Goal: Information Seeking & Learning: Learn about a topic

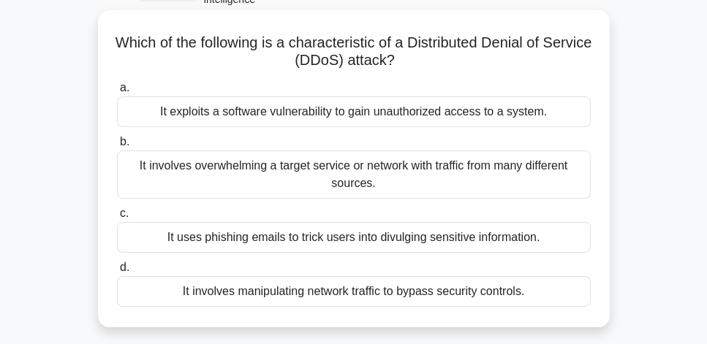
click at [440, 170] on div "It involves overwhelming a target service or network with traffic from many dif…" at bounding box center [354, 175] width 474 height 48
click at [117, 147] on input "b. It involves overwhelming a target service or network with traffic from many …" at bounding box center [117, 142] width 0 height 10
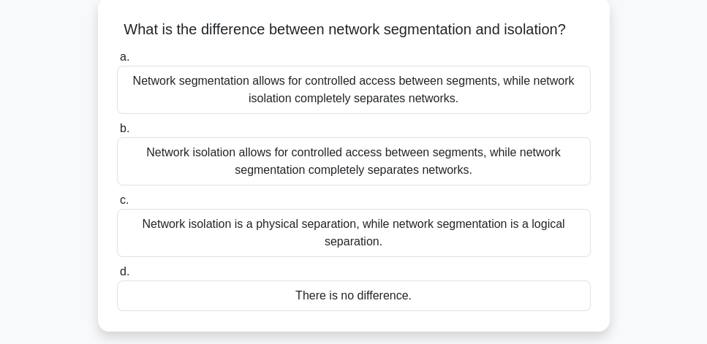
scroll to position [125, 0]
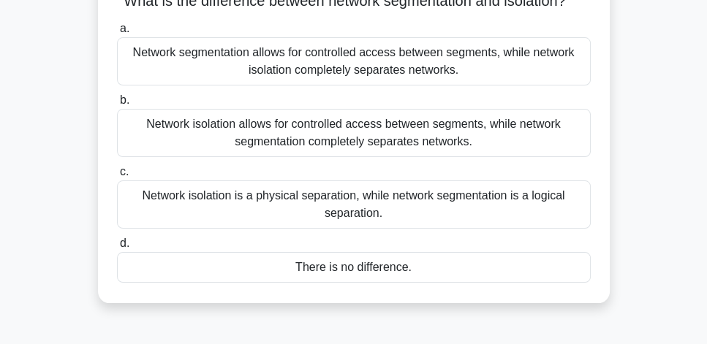
click at [544, 219] on div "Network isolation is a physical separation, while network segmentation is a log…" at bounding box center [354, 205] width 474 height 48
click at [117, 177] on input "c. Network isolation is a physical separation, while network segmentation is a …" at bounding box center [117, 172] width 0 height 10
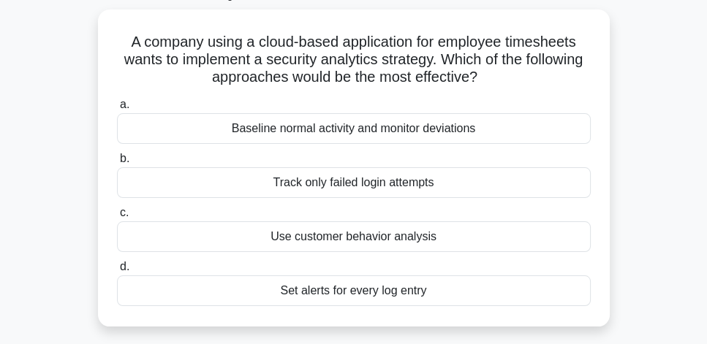
scroll to position [90, 0]
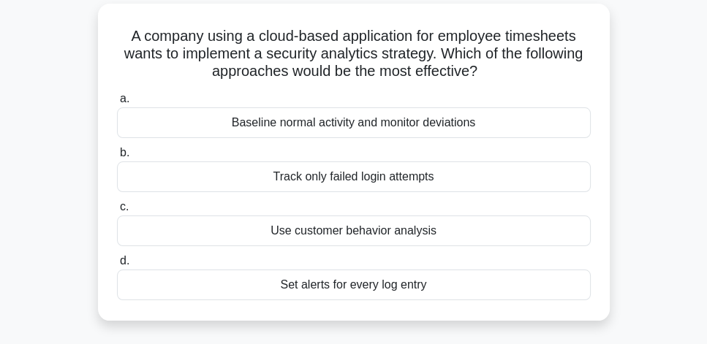
click at [491, 128] on div "Baseline normal activity and monitor deviations" at bounding box center [354, 122] width 474 height 31
click at [117, 104] on input "a. Baseline normal activity and monitor deviations" at bounding box center [117, 99] width 0 height 10
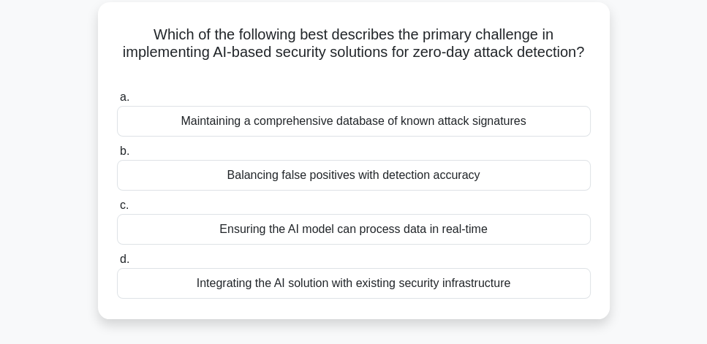
scroll to position [125, 0]
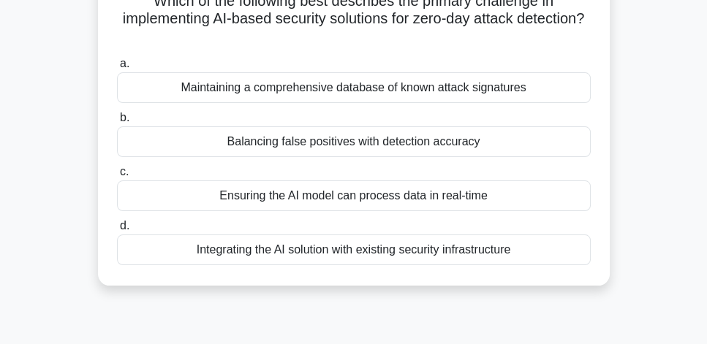
click at [466, 200] on div "Ensuring the AI model can process data in real-time" at bounding box center [354, 196] width 474 height 31
click at [117, 177] on input "c. Ensuring the AI model can process data in real-time" at bounding box center [117, 172] width 0 height 10
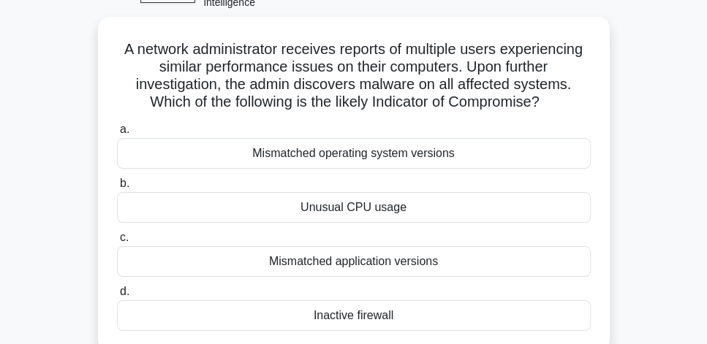
scroll to position [83, 0]
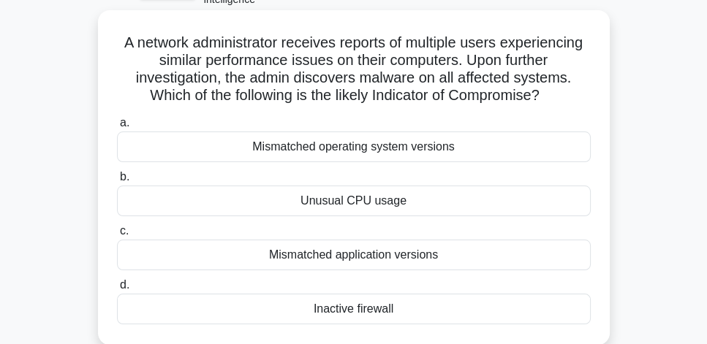
click at [440, 254] on div "Mismatched application versions" at bounding box center [354, 255] width 474 height 31
click at [117, 236] on input "c. Mismatched application versions" at bounding box center [117, 232] width 0 height 10
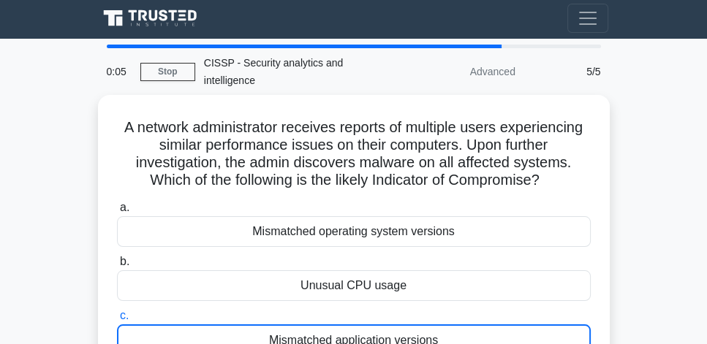
scroll to position [0, 0]
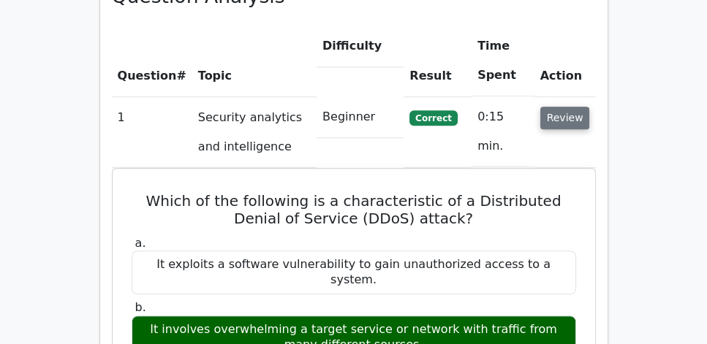
scroll to position [1044, 0]
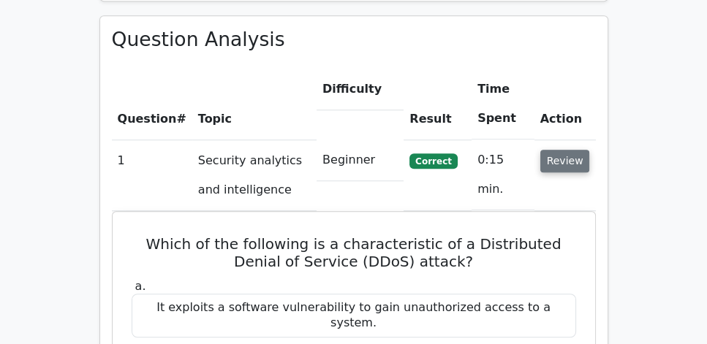
click at [562, 150] on button "Review" at bounding box center [565, 161] width 50 height 23
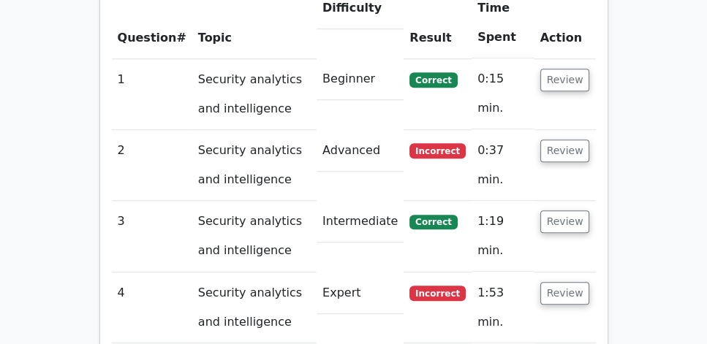
scroll to position [1127, 0]
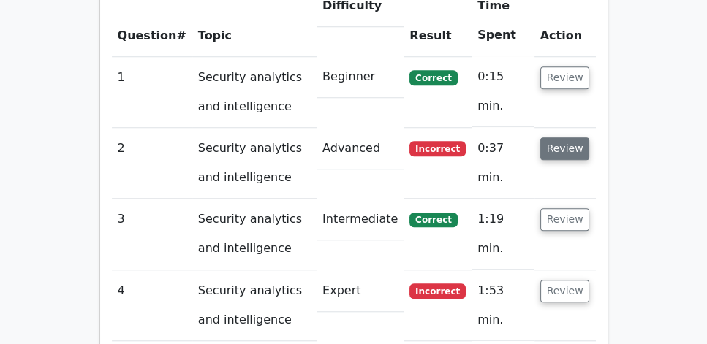
click at [567, 137] on button "Review" at bounding box center [565, 148] width 50 height 23
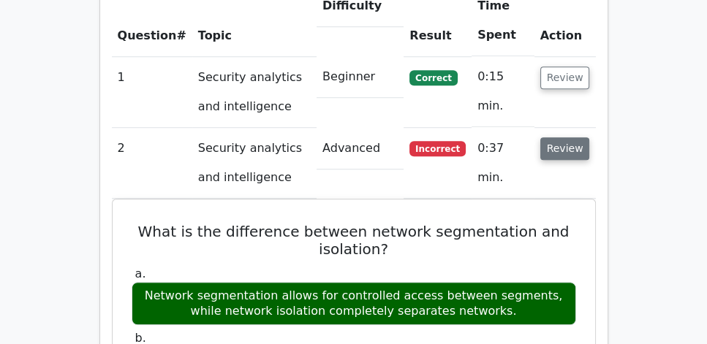
click at [577, 137] on button "Review" at bounding box center [565, 148] width 50 height 23
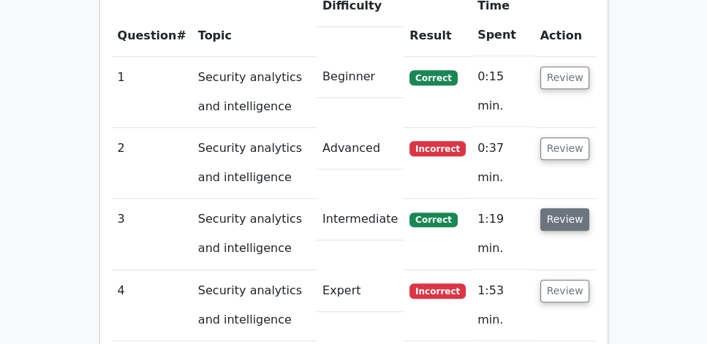
click at [570, 208] on button "Review" at bounding box center [565, 219] width 50 height 23
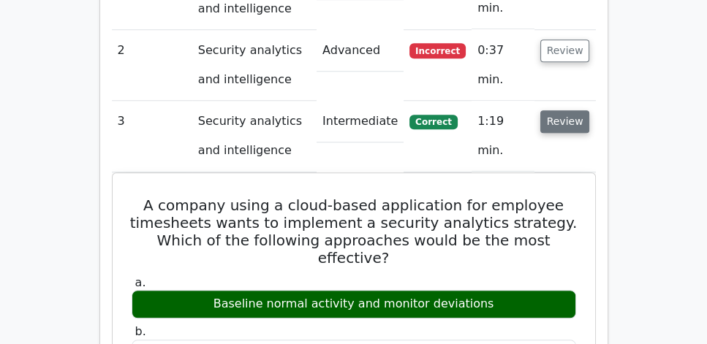
scroll to position [1211, 0]
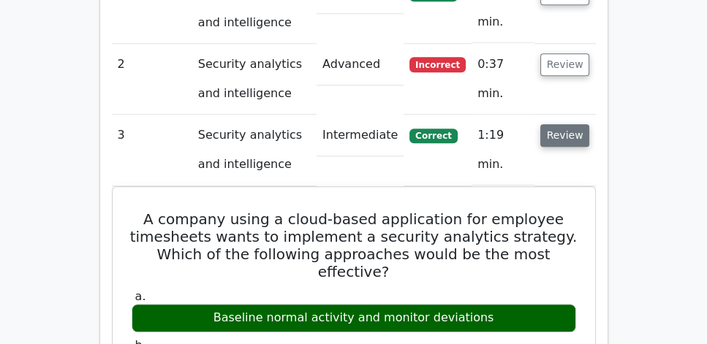
click at [565, 124] on button "Review" at bounding box center [565, 135] width 50 height 23
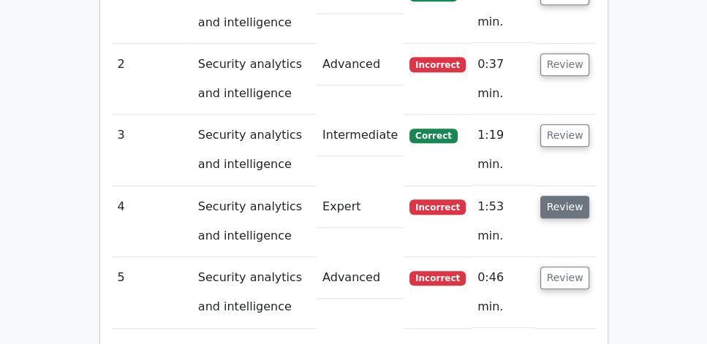
click at [561, 196] on button "Review" at bounding box center [565, 207] width 50 height 23
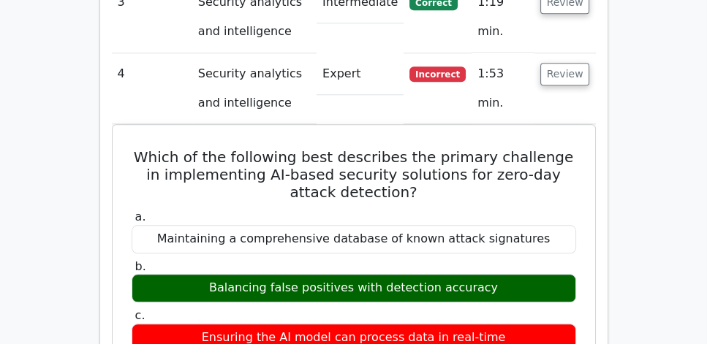
scroll to position [1336, 0]
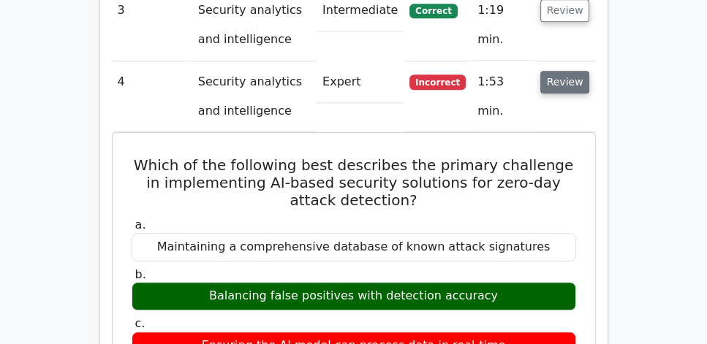
click at [568, 71] on button "Review" at bounding box center [565, 82] width 50 height 23
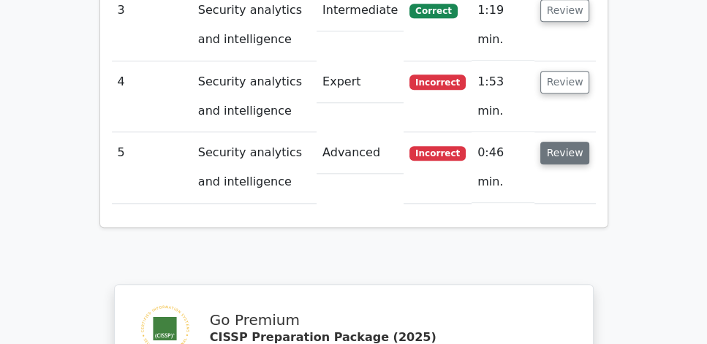
click at [567, 142] on button "Review" at bounding box center [565, 153] width 50 height 23
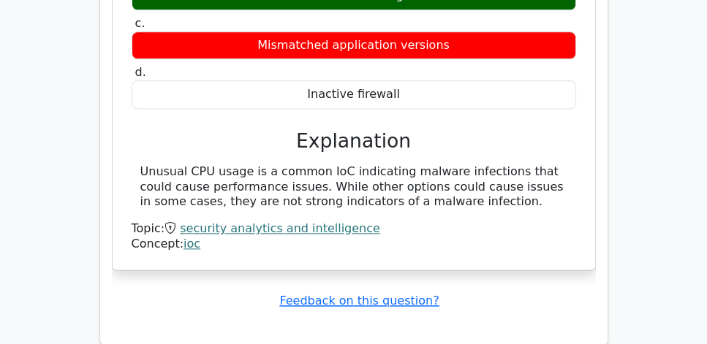
scroll to position [1754, 0]
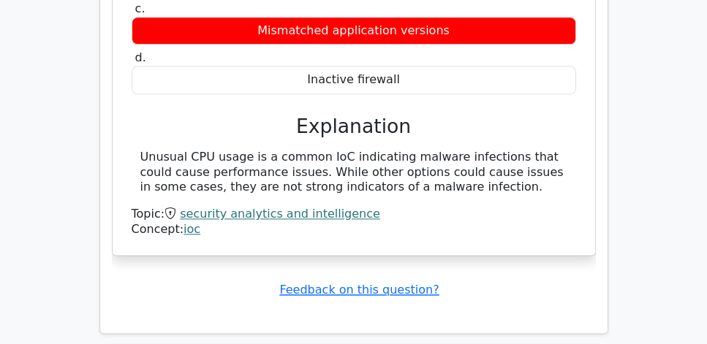
drag, startPoint x: 528, startPoint y: 151, endPoint x: 143, endPoint y: 83, distance: 391.9
click at [143, 83] on div "a. Mismatched operating system versions b. Unusual CPU usage c. d." at bounding box center [353, 69] width 447 height 338
click at [232, 99] on div "a. Mismatched operating system versions b. Unusual CPU usage c. d." at bounding box center [353, 69] width 447 height 338
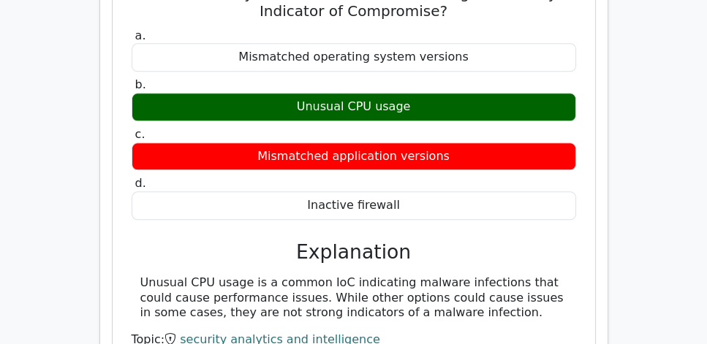
scroll to position [1503, 0]
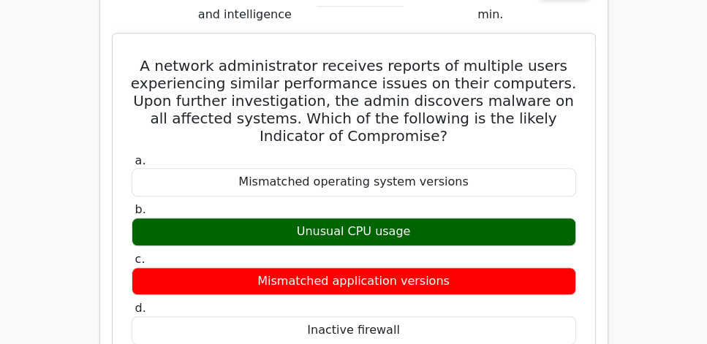
drag, startPoint x: 144, startPoint y: 16, endPoint x: 465, endPoint y: 189, distance: 364.6
click at [465, 189] on div "A network administrator receives reports of multiple users experiencing similar…" at bounding box center [353, 269] width 471 height 460
copy div "A network administrator receives reports of multiple users experiencing similar…"
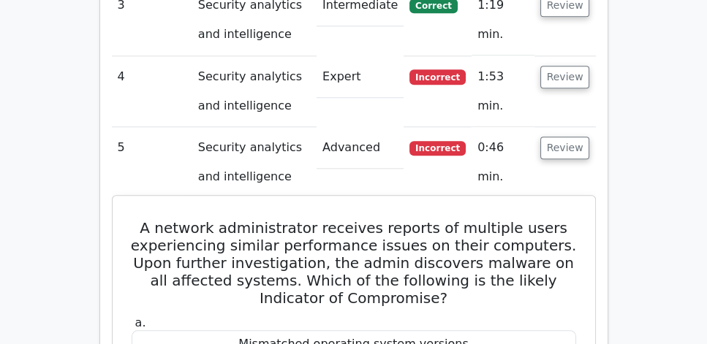
scroll to position [1253, 0]
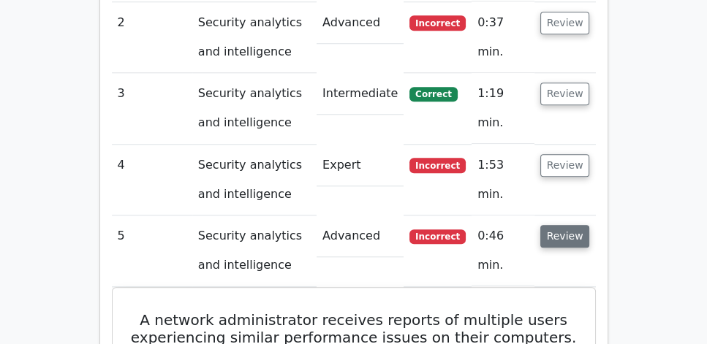
click at [571, 225] on button "Review" at bounding box center [565, 236] width 50 height 23
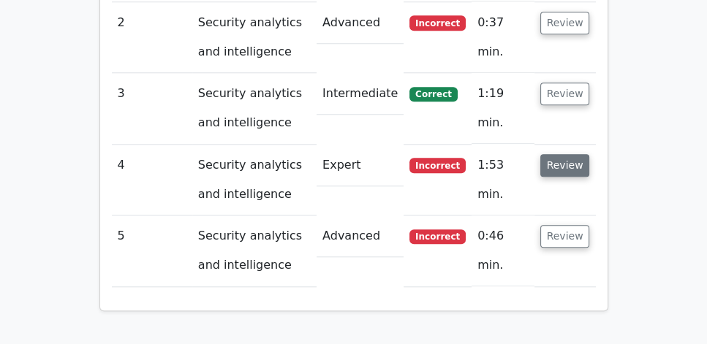
click at [562, 154] on button "Review" at bounding box center [565, 165] width 50 height 23
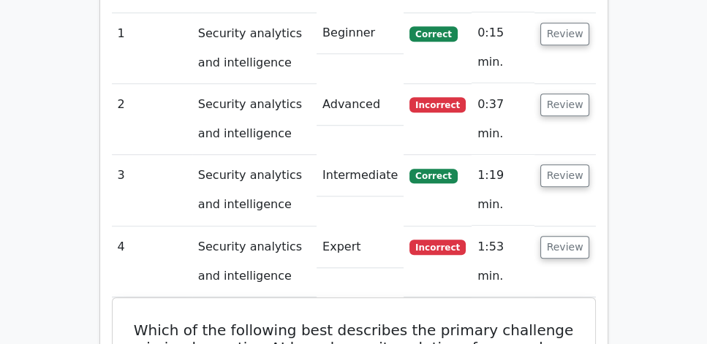
scroll to position [1169, 0]
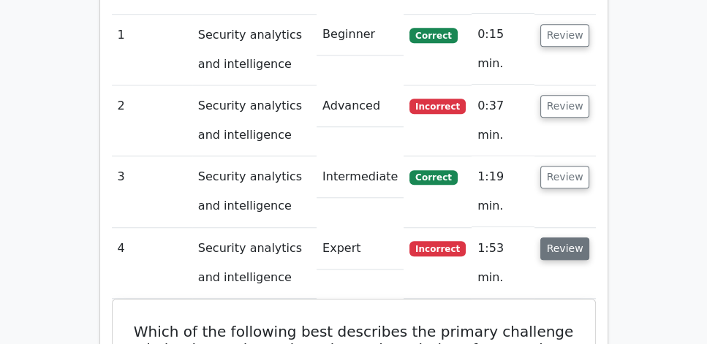
click at [559, 238] on button "Review" at bounding box center [565, 249] width 50 height 23
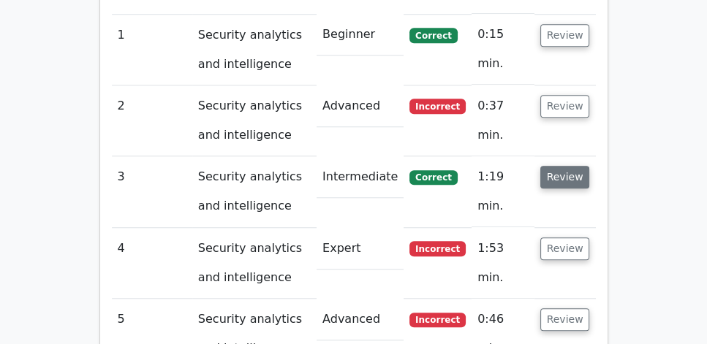
click at [563, 166] on button "Review" at bounding box center [565, 177] width 50 height 23
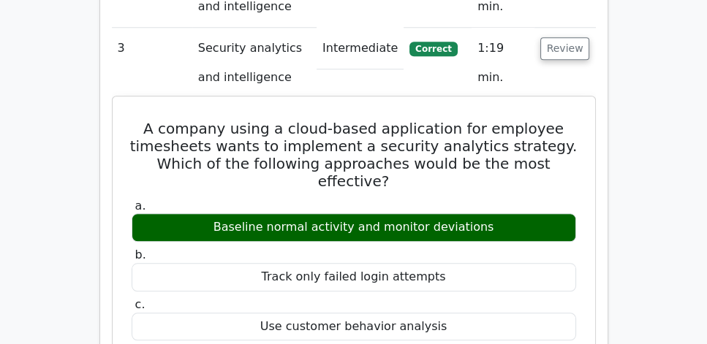
scroll to position [1336, 0]
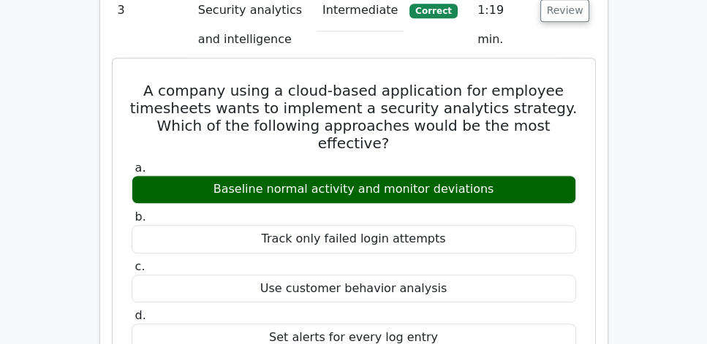
drag, startPoint x: 143, startPoint y: 44, endPoint x: 445, endPoint y: 295, distance: 392.3
click at [445, 295] on div "A company using a cloud-based application for employee timesheets wants to impl…" at bounding box center [353, 344] width 471 height 560
copy div "A company using a cloud-based application for employee timesheets wants to impl…"
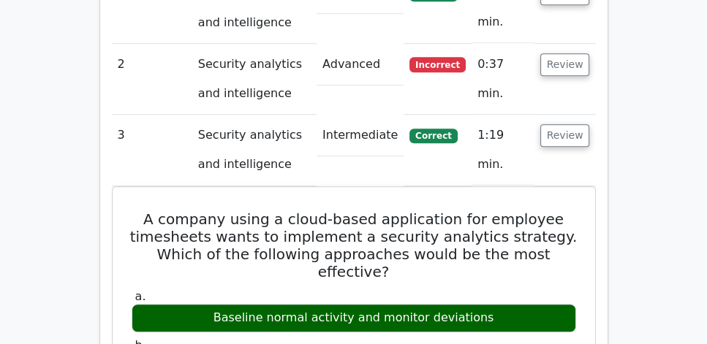
scroll to position [1211, 0]
click at [552, 124] on button "Review" at bounding box center [565, 135] width 50 height 23
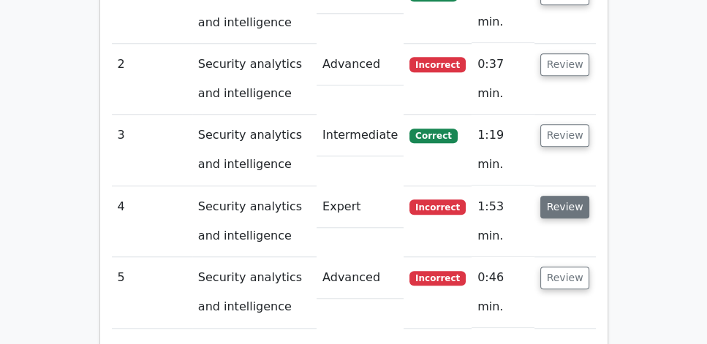
click at [558, 196] on button "Review" at bounding box center [565, 207] width 50 height 23
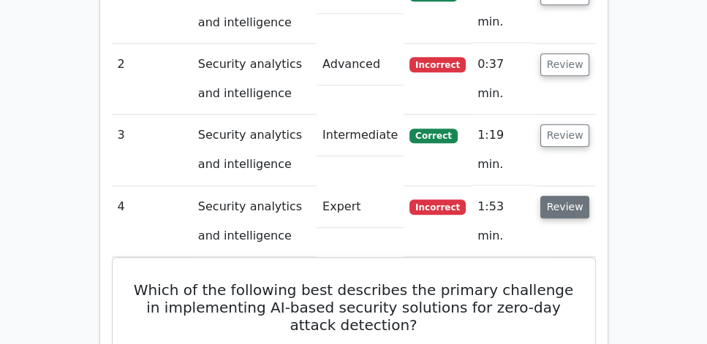
click at [558, 196] on button "Review" at bounding box center [565, 207] width 50 height 23
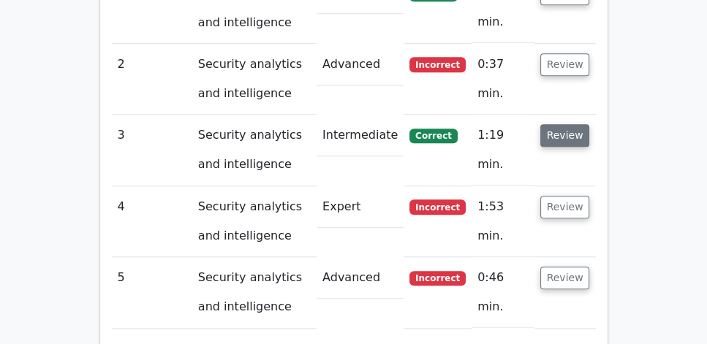
click at [562, 124] on button "Review" at bounding box center [565, 135] width 50 height 23
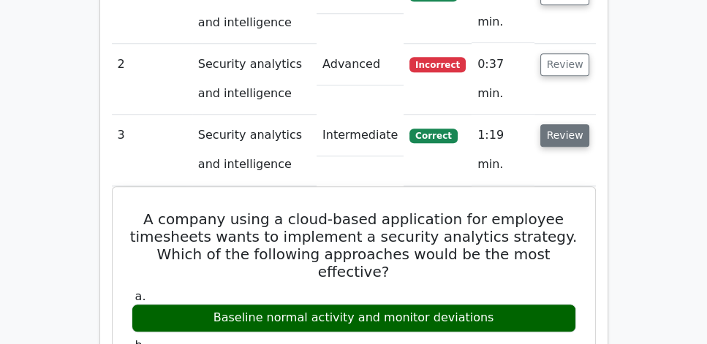
click at [562, 124] on button "Review" at bounding box center [565, 135] width 50 height 23
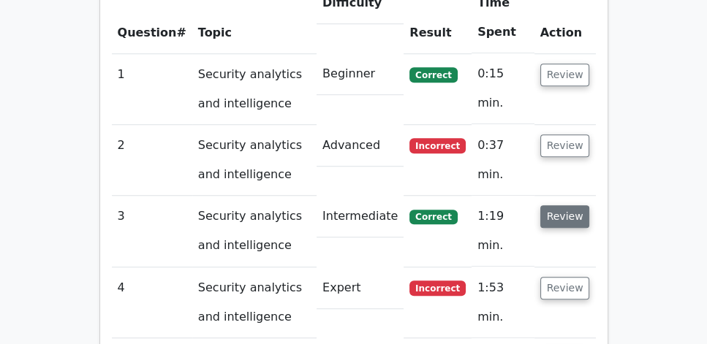
scroll to position [1127, 0]
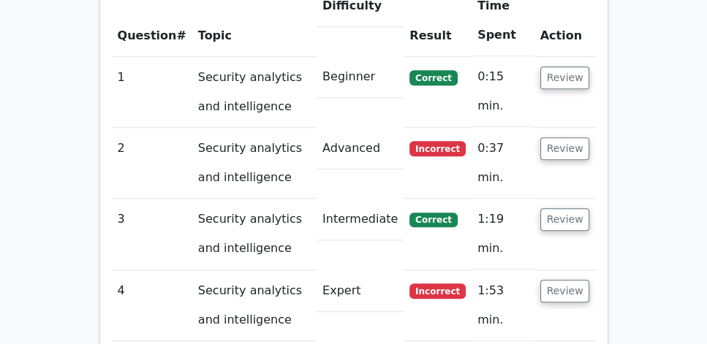
click at [558, 128] on td "Review" at bounding box center [564, 163] width 61 height 71
click at [558, 137] on button "Review" at bounding box center [565, 148] width 50 height 23
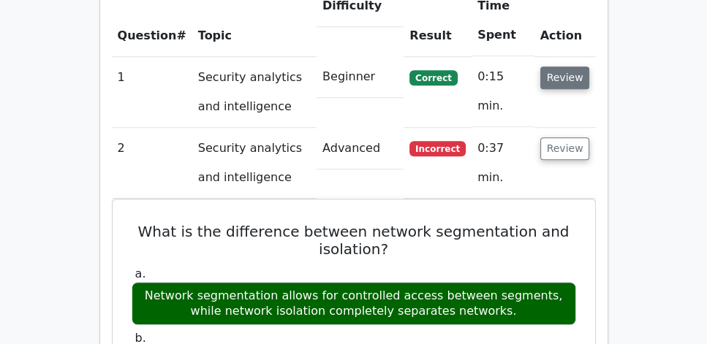
click at [561, 67] on button "Review" at bounding box center [565, 78] width 50 height 23
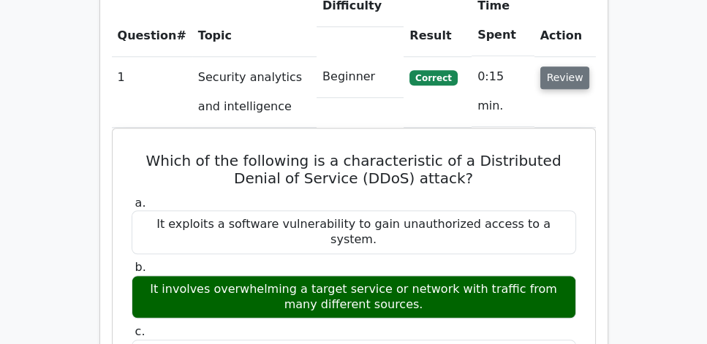
click at [561, 67] on button "Review" at bounding box center [565, 78] width 50 height 23
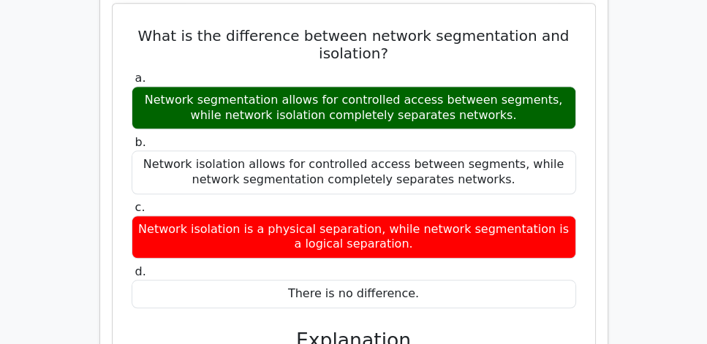
scroll to position [1294, 0]
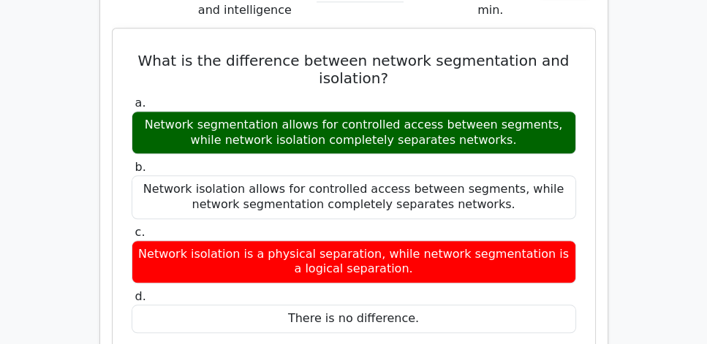
drag, startPoint x: 137, startPoint y: 15, endPoint x: 449, endPoint y: 276, distance: 406.7
click at [449, 276] on div "What is the difference between network segmentation and isolation? a. Network s…" at bounding box center [353, 268] width 471 height 468
copy div "What is the difference between network segmentation and isolation? a. Network s…"
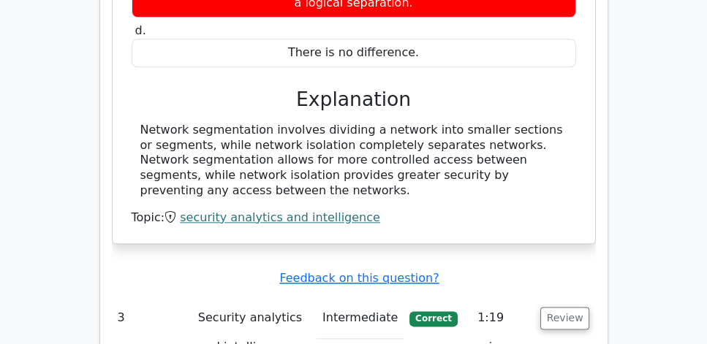
scroll to position [1587, 0]
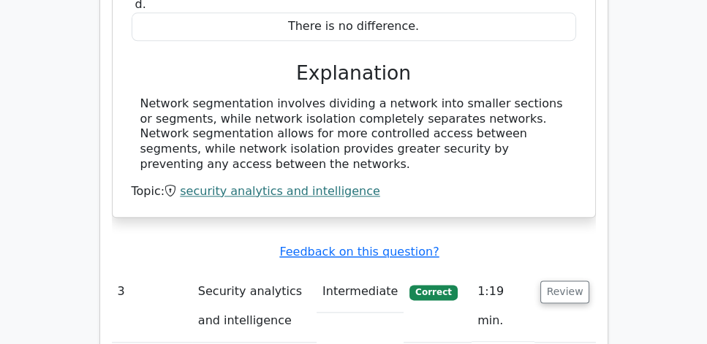
drag, startPoint x: 139, startPoint y: 61, endPoint x: 310, endPoint y: 127, distance: 183.5
click at [310, 127] on div "Network segmentation involves dividing a network into smaller sections or segme…" at bounding box center [354, 134] width 444 height 76
copy div "Network segmentation involves dividing a network into smaller sections or segme…"
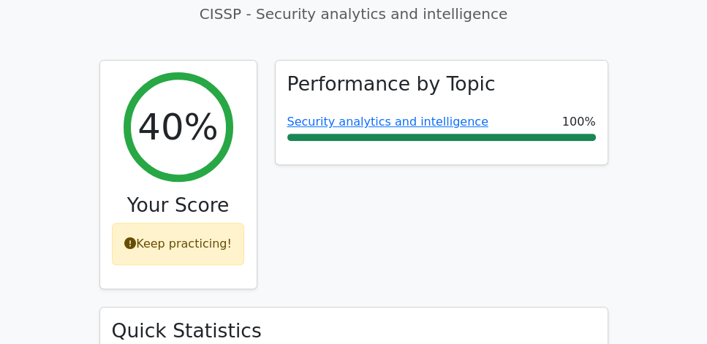
scroll to position [376, 0]
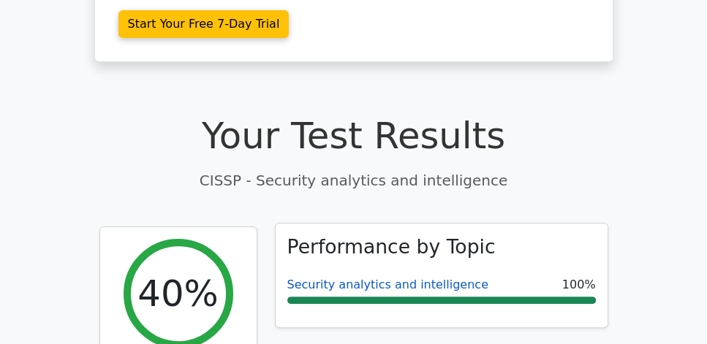
click at [376, 278] on link "Security analytics and intelligence" at bounding box center [387, 285] width 201 height 14
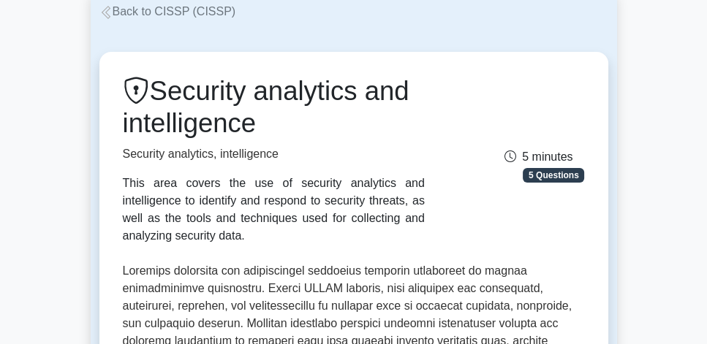
scroll to position [83, 0]
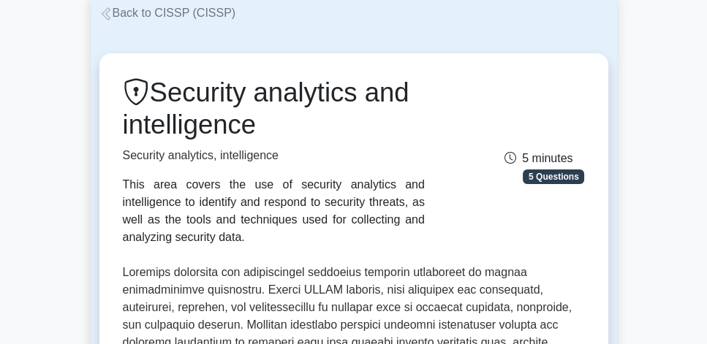
drag, startPoint x: 162, startPoint y: 95, endPoint x: 259, endPoint y: 126, distance: 101.5
click at [259, 126] on h1 "Security analytics and intelligence" at bounding box center [274, 109] width 302 height 64
copy h1 "Security analytics and intelligence"
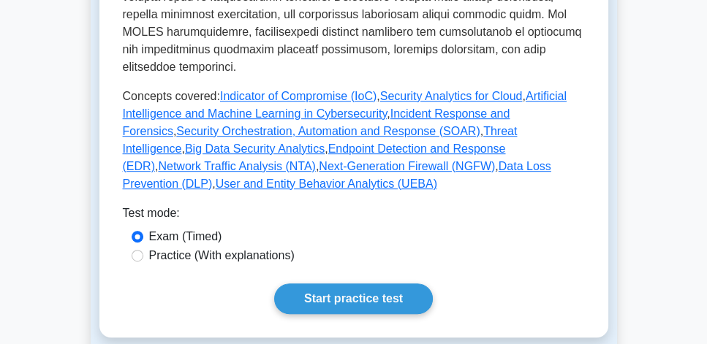
scroll to position [877, 0]
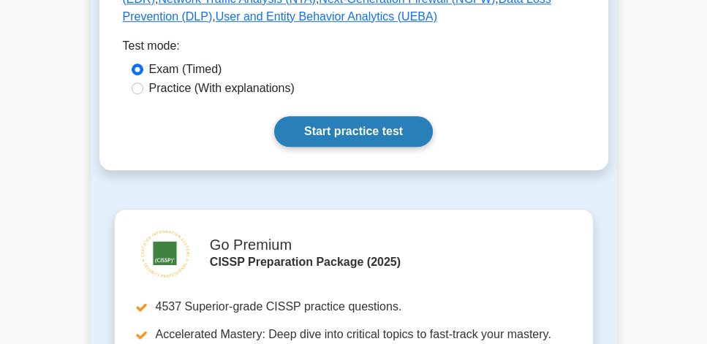
click at [360, 118] on link "Start practice test" at bounding box center [353, 131] width 159 height 31
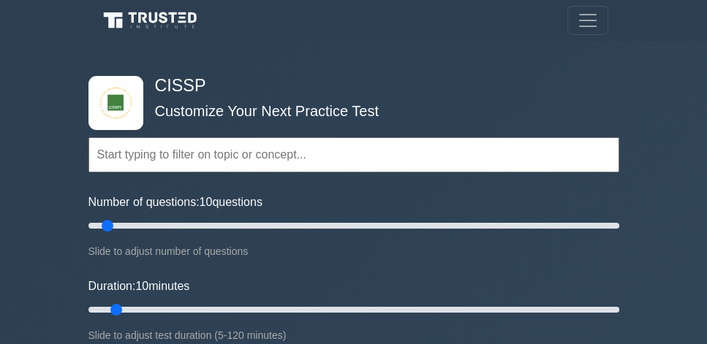
click at [260, 92] on h4 "CISSP" at bounding box center [348, 86] width 398 height 20
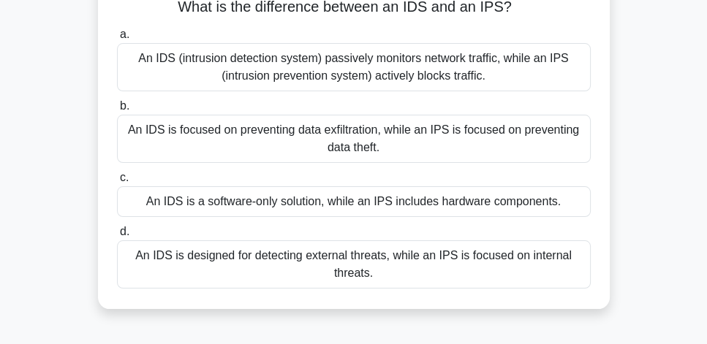
scroll to position [125, 0]
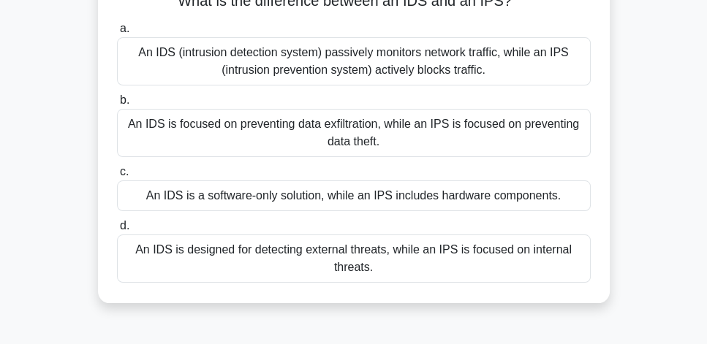
click at [429, 72] on div "An IDS (intrusion detection system) passively monitors network traffic, while a…" at bounding box center [354, 61] width 474 height 48
click at [117, 34] on input "a. An IDS (intrusion detection system) passively monitors network traffic, whil…" at bounding box center [117, 29] width 0 height 10
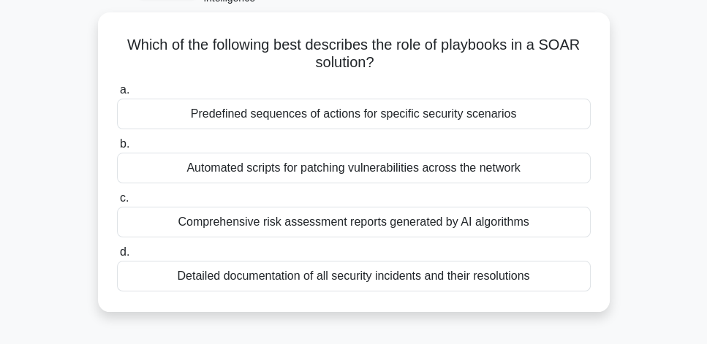
scroll to position [83, 0]
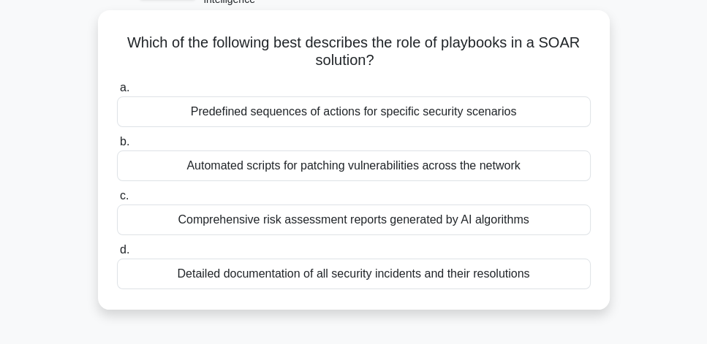
click at [556, 120] on div "Predefined sequences of actions for specific security scenarios" at bounding box center [354, 111] width 474 height 31
click at [117, 93] on input "a. Predefined sequences of actions for specific security scenarios" at bounding box center [117, 88] width 0 height 10
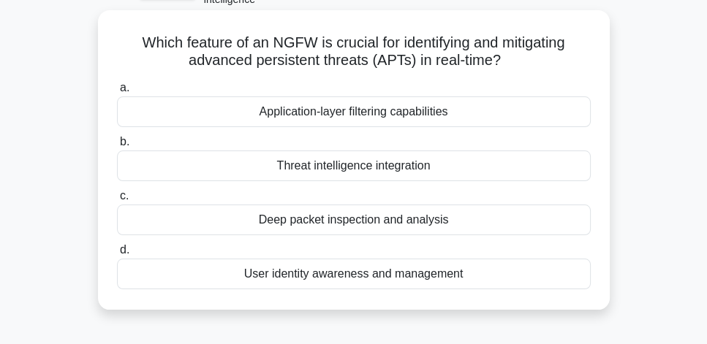
click at [478, 277] on div "User identity awareness and management" at bounding box center [354, 274] width 474 height 31
click at [117, 255] on input "d. User identity awareness and management" at bounding box center [117, 251] width 0 height 10
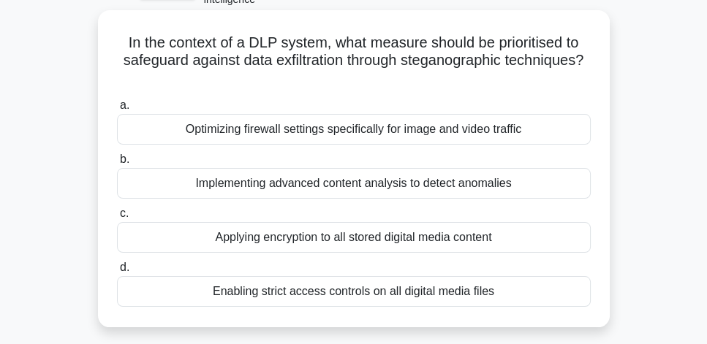
click at [550, 183] on div "Implementing advanced content analysis to detect anomalies" at bounding box center [354, 183] width 474 height 31
click at [117, 164] on input "b. Implementing advanced content analysis to detect anomalies" at bounding box center [117, 160] width 0 height 10
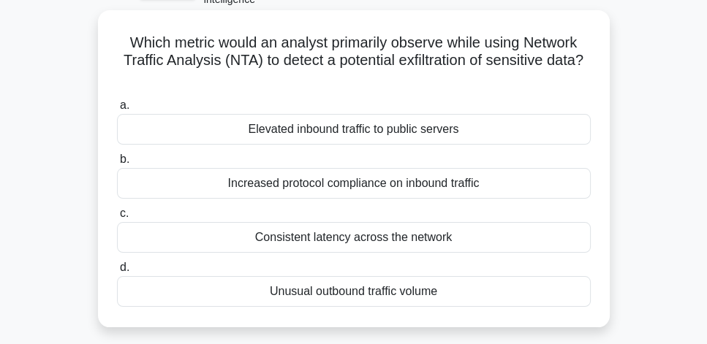
click at [522, 291] on div "Unusual outbound traffic volume" at bounding box center [354, 291] width 474 height 31
click at [117, 273] on input "d. Unusual outbound traffic volume" at bounding box center [117, 268] width 0 height 10
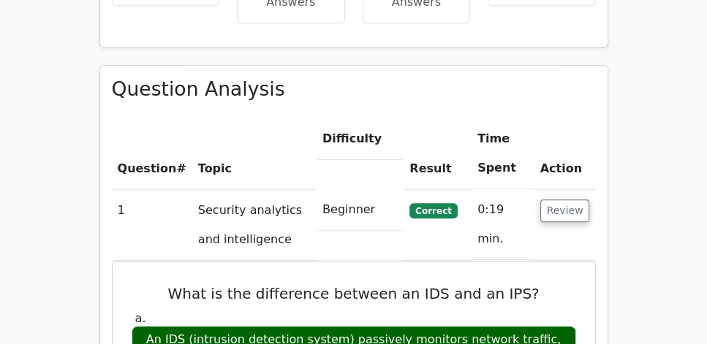
scroll to position [1002, 0]
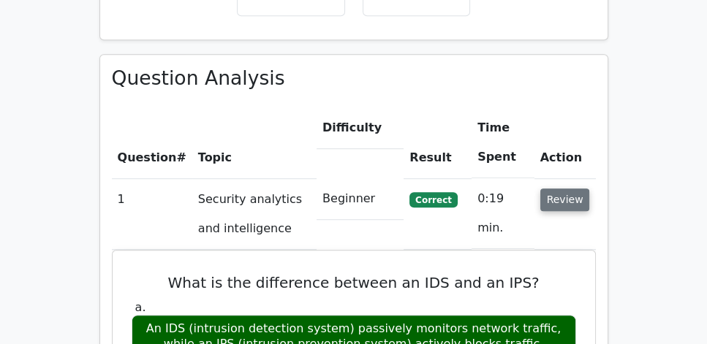
click at [571, 189] on button "Review" at bounding box center [565, 200] width 50 height 23
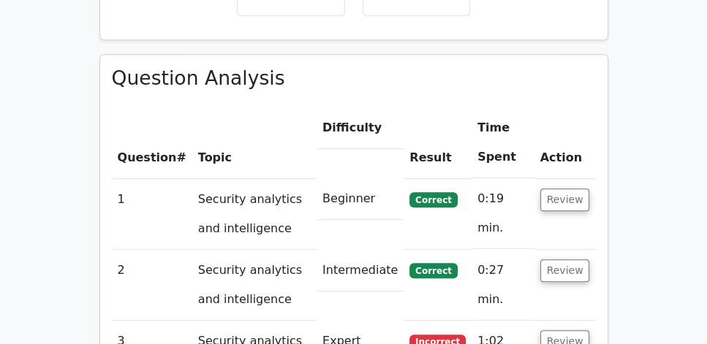
scroll to position [1169, 0]
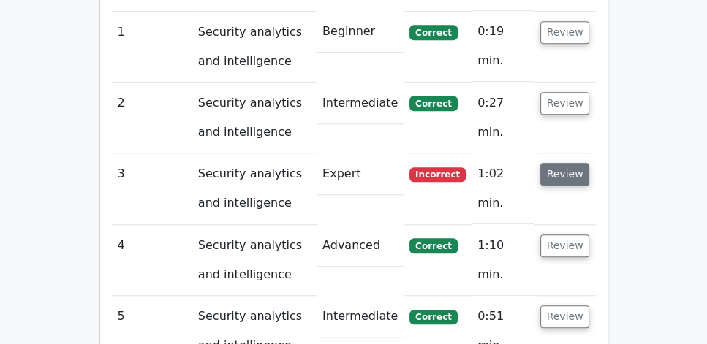
click at [574, 163] on button "Review" at bounding box center [565, 174] width 50 height 23
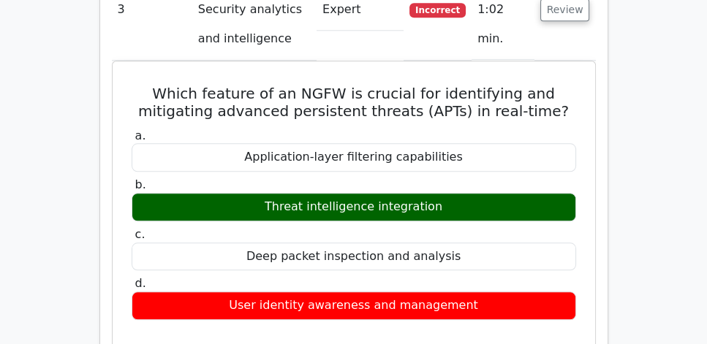
scroll to position [1336, 0]
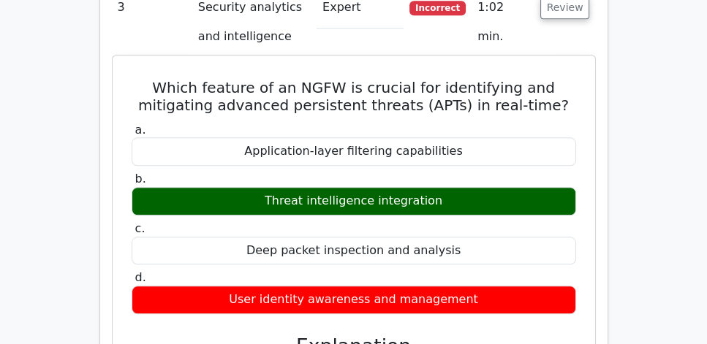
drag, startPoint x: 149, startPoint y: 46, endPoint x: 508, endPoint y: 268, distance: 422.0
copy div "Which feature of an NGFW is crucial for identifying and mitigating advanced per…"
click at [249, 79] on h5 "Which feature of an NGFW is crucial for identifying and mitigating advanced per…" at bounding box center [353, 96] width 447 height 35
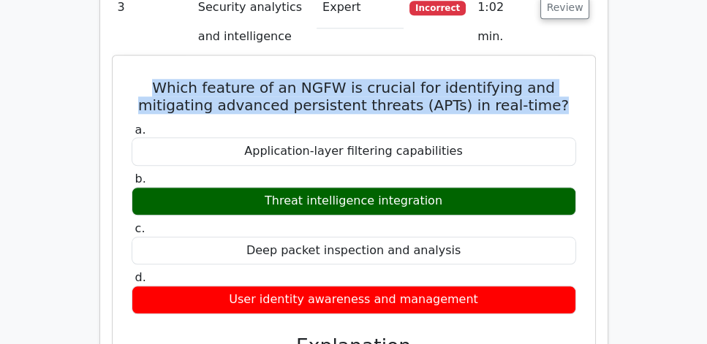
click at [249, 79] on h5 "Which feature of an NGFW is crucial for identifying and mitigating advanced per…" at bounding box center [353, 96] width 447 height 35
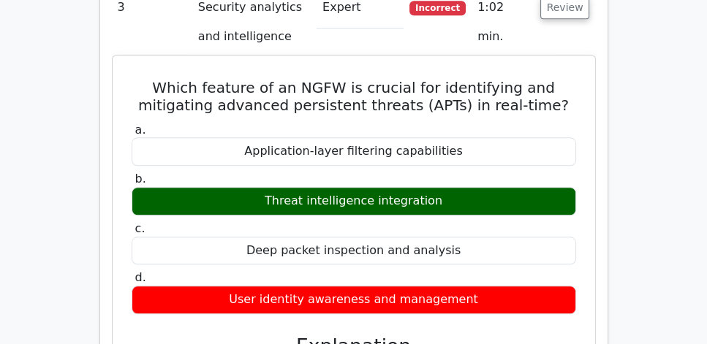
click at [362, 123] on label "a. Application-layer filtering capabilities" at bounding box center [354, 145] width 444 height 44
drag, startPoint x: 301, startPoint y: 46, endPoint x: 346, endPoint y: 45, distance: 44.6
click at [346, 79] on h5 "Which feature of an NGFW is crucial for identifying and mitigating advanced per…" at bounding box center [353, 96] width 447 height 35
copy h5 "NGFW"
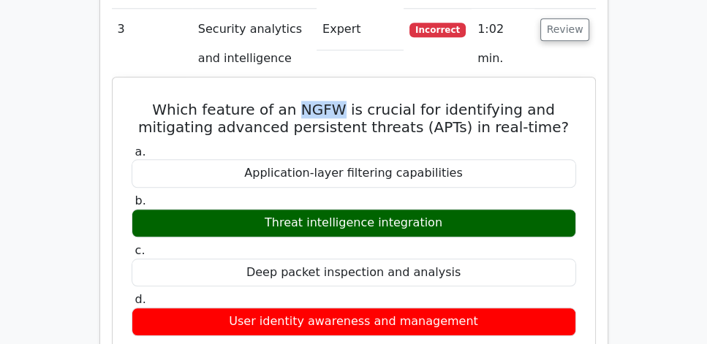
scroll to position [1211, 0]
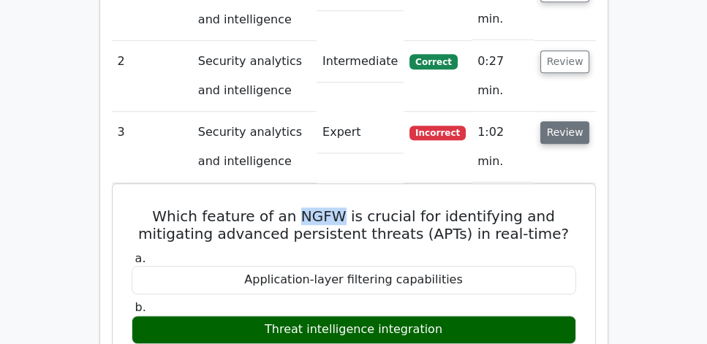
click at [577, 121] on button "Review" at bounding box center [565, 132] width 50 height 23
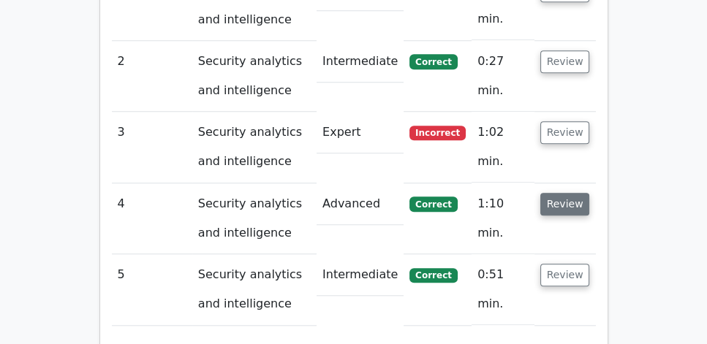
click at [561, 193] on button "Review" at bounding box center [565, 204] width 50 height 23
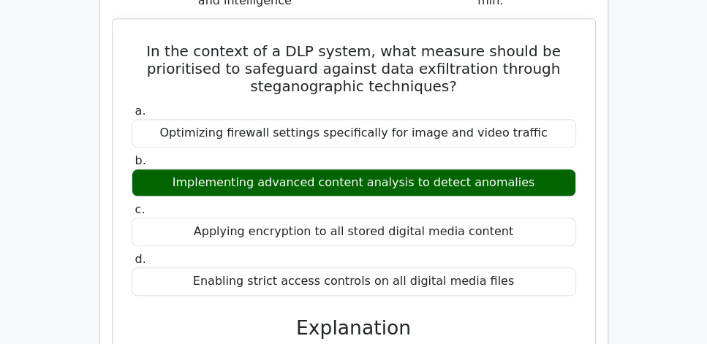
scroll to position [1378, 0]
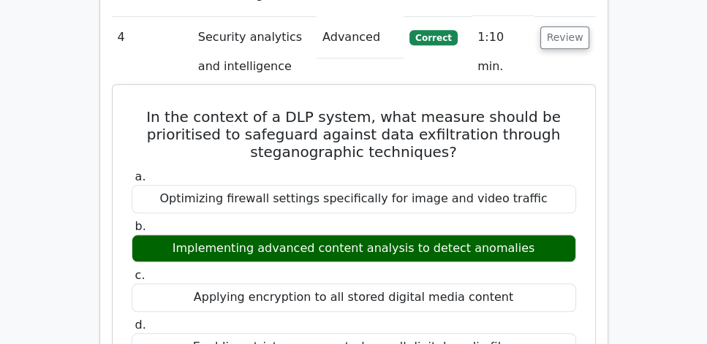
drag, startPoint x: 153, startPoint y: 73, endPoint x: 514, endPoint y: 309, distance: 431.3
copy div "In the context of a DLP system, what measure should be prioritised to safeguard…"
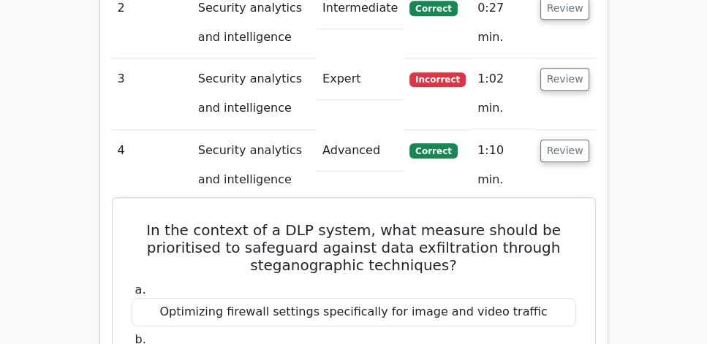
scroll to position [1253, 0]
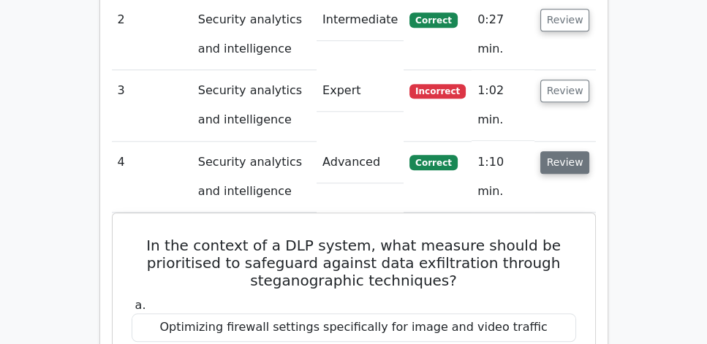
click at [558, 151] on button "Review" at bounding box center [565, 162] width 50 height 23
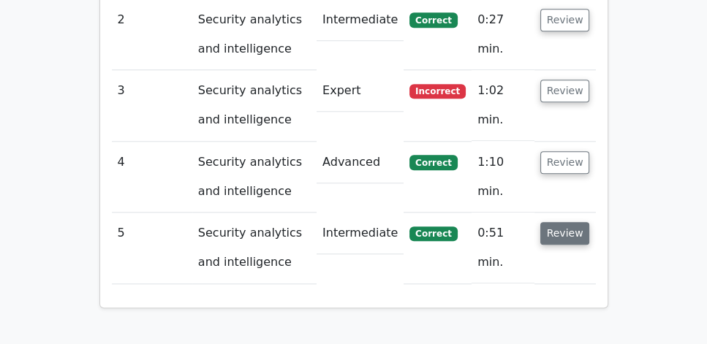
click at [554, 222] on button "Review" at bounding box center [565, 233] width 50 height 23
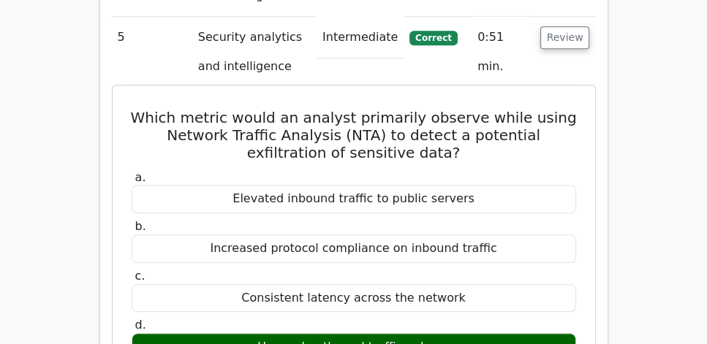
scroll to position [1462, 0]
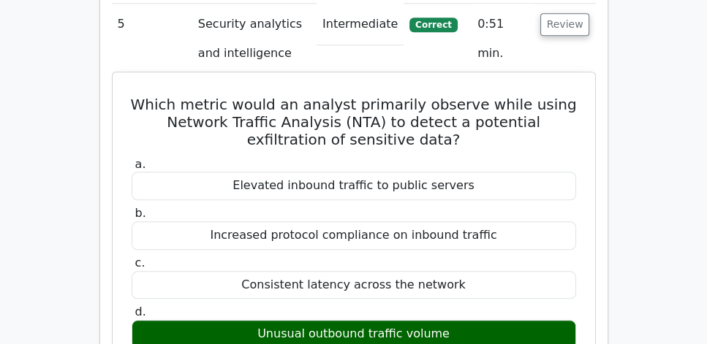
drag, startPoint x: 134, startPoint y: 52, endPoint x: 478, endPoint y: 298, distance: 422.6
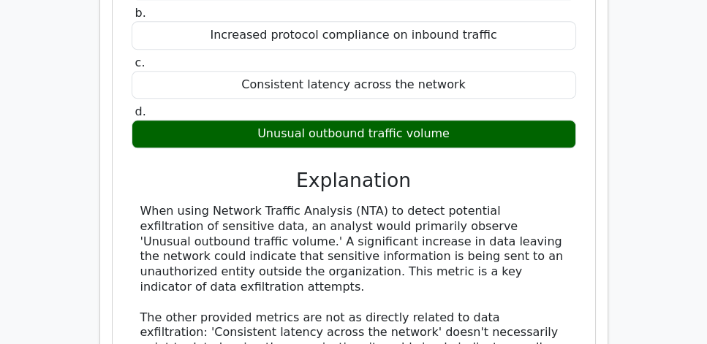
scroll to position [1670, 0]
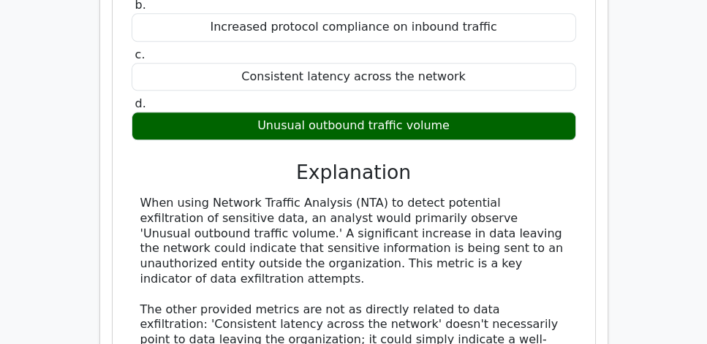
click at [566, 225] on div "When using Network Traffic Analysis (NTA) to detect potential exfiltration of s…" at bounding box center [353, 317] width 427 height 243
copy div "Which metric would an analyst primarily observe while using Network Traffic Ana…"
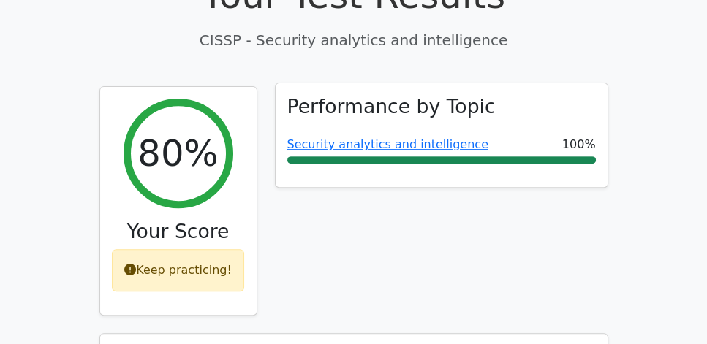
scroll to position [501, 0]
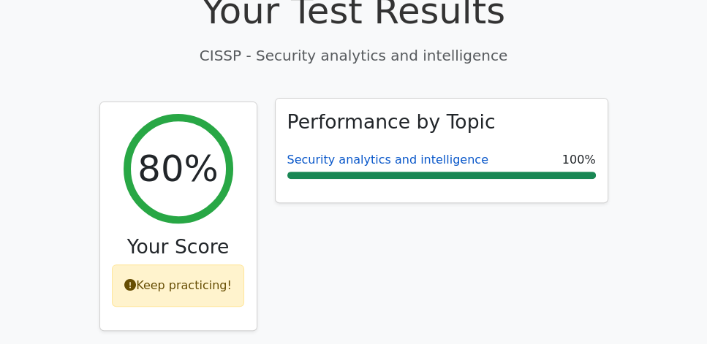
click at [389, 153] on link "Security analytics and intelligence" at bounding box center [387, 160] width 201 height 14
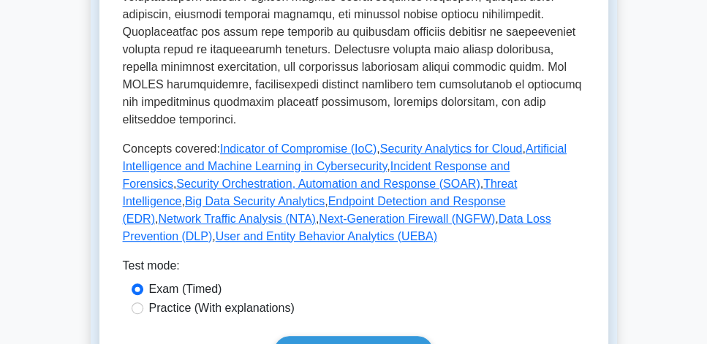
scroll to position [793, 0]
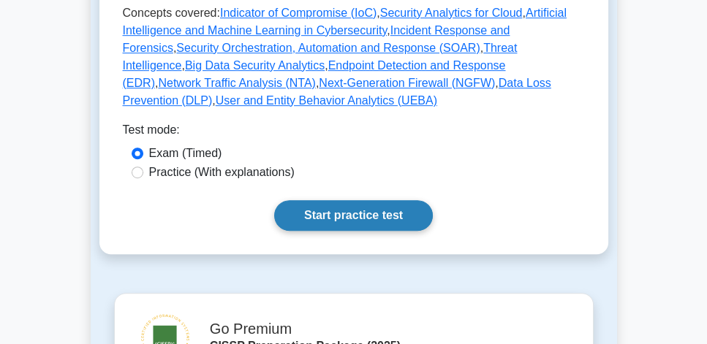
click at [346, 200] on link "Start practice test" at bounding box center [353, 215] width 159 height 31
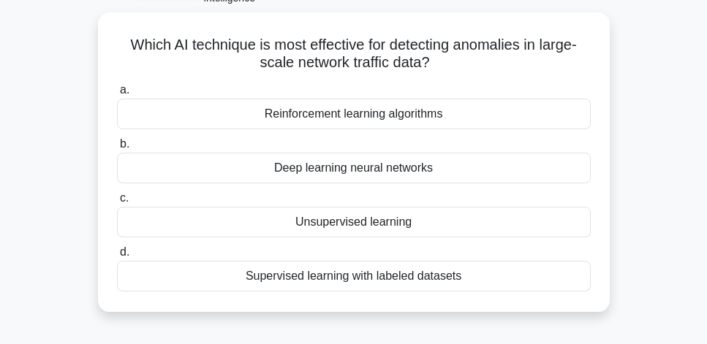
scroll to position [83, 0]
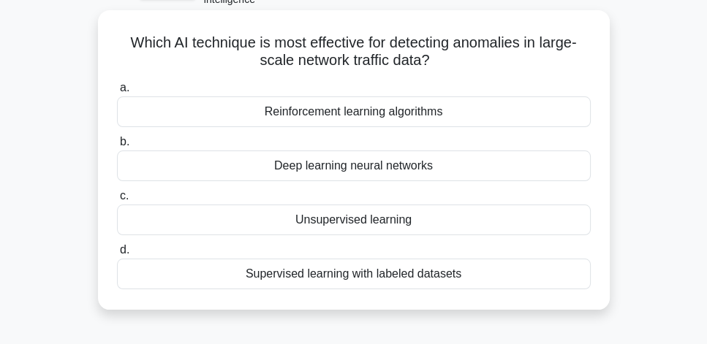
click at [432, 278] on div "Supervised learning with labeled datasets" at bounding box center [354, 274] width 474 height 31
click at [117, 255] on input "d. Supervised learning with labeled datasets" at bounding box center [117, 251] width 0 height 10
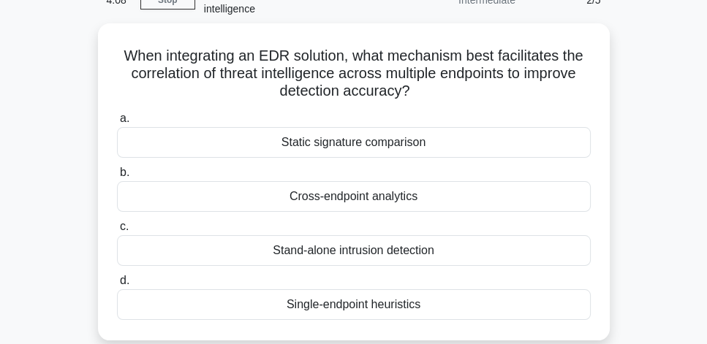
scroll to position [92, 0]
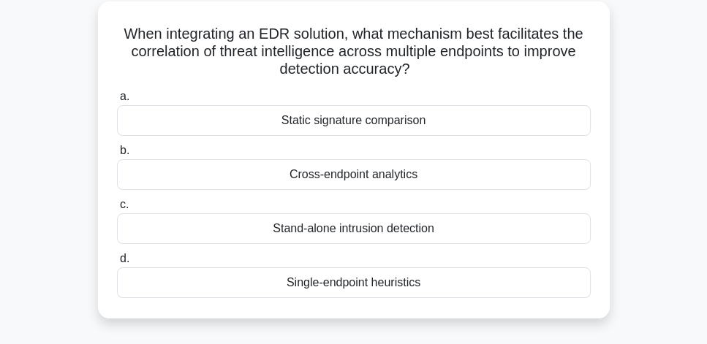
click at [547, 178] on div "Cross-endpoint analytics" at bounding box center [354, 174] width 474 height 31
click at [117, 156] on input "b. Cross-endpoint analytics" at bounding box center [117, 151] width 0 height 10
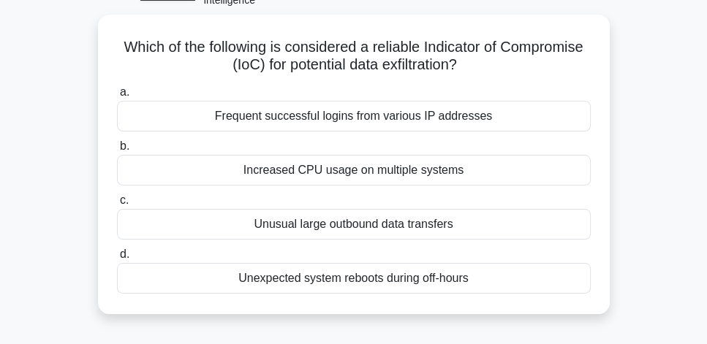
scroll to position [83, 0]
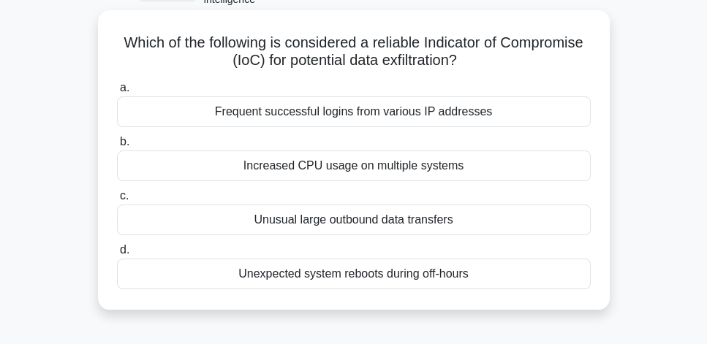
click at [476, 224] on div "Unusual large outbound data transfers" at bounding box center [354, 220] width 474 height 31
click at [117, 201] on input "c. Unusual large outbound data transfers" at bounding box center [117, 196] width 0 height 10
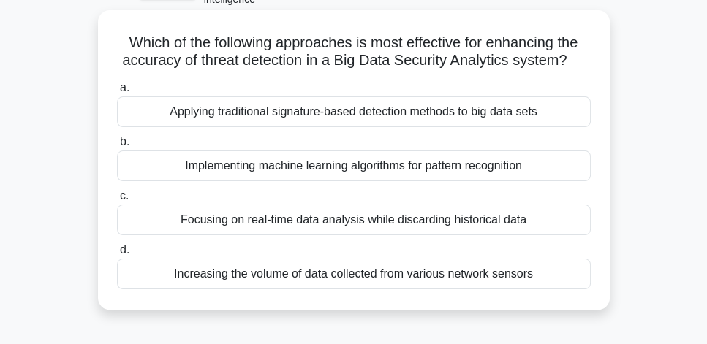
click at [547, 170] on div "Implementing machine learning algorithms for pattern recognition" at bounding box center [354, 166] width 474 height 31
click at [117, 147] on input "b. Implementing machine learning algorithms for pattern recognition" at bounding box center [117, 142] width 0 height 10
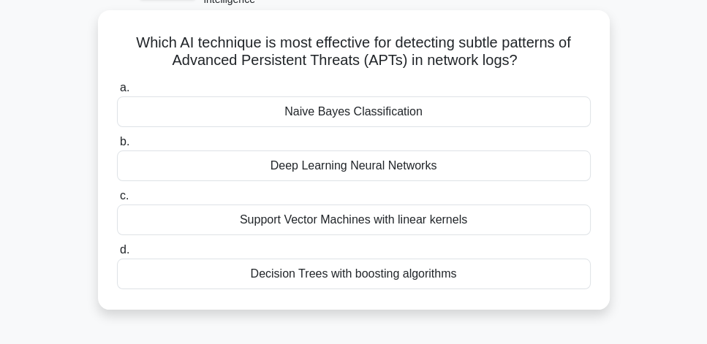
click at [531, 172] on div "Deep Learning Neural Networks" at bounding box center [354, 166] width 474 height 31
click at [117, 147] on input "b. Deep Learning Neural Networks" at bounding box center [117, 142] width 0 height 10
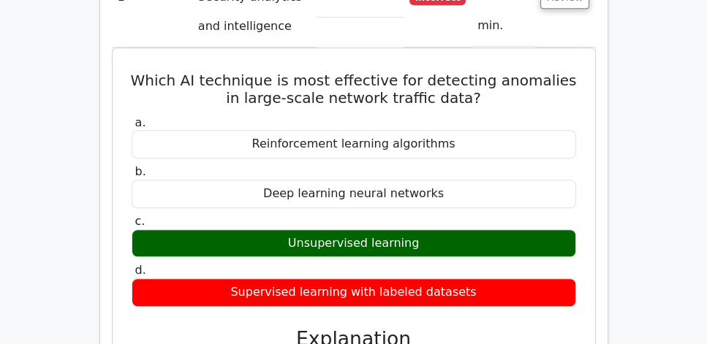
scroll to position [1211, 0]
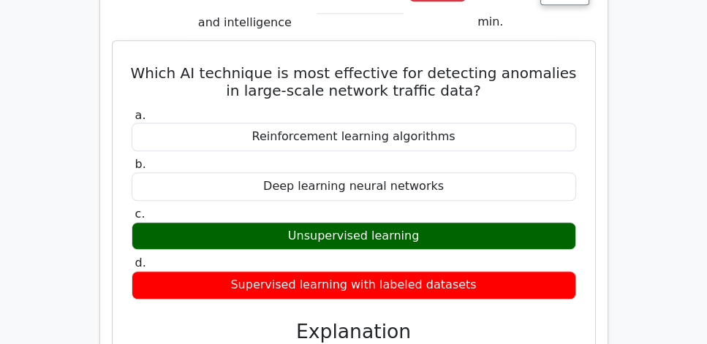
drag, startPoint x: 134, startPoint y: 26, endPoint x: 416, endPoint y: 185, distance: 323.0
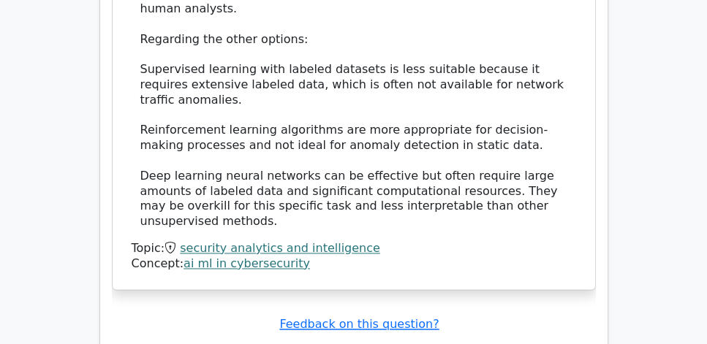
scroll to position [1879, 0]
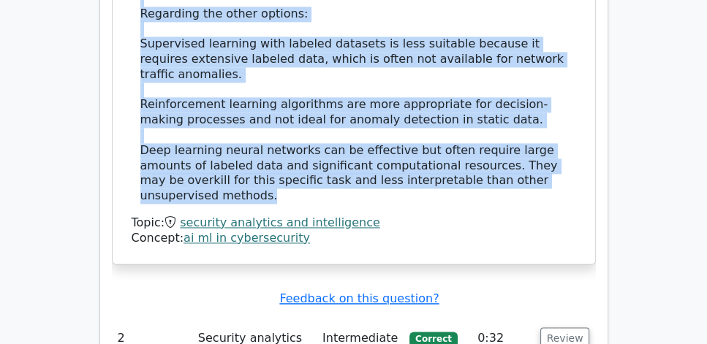
copy div "Which AI technique is most effective for detecting anomalies in large-scale net…"
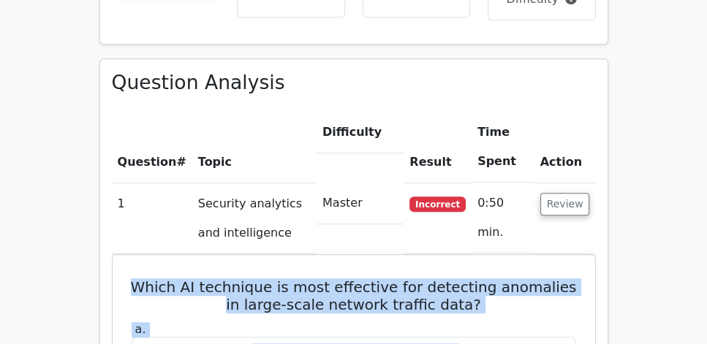
scroll to position [1002, 0]
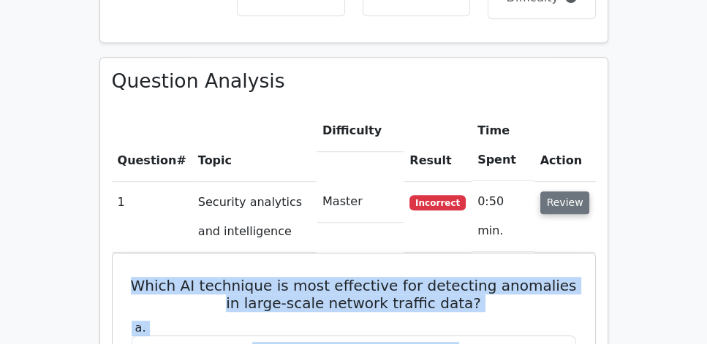
click at [564, 191] on button "Review" at bounding box center [565, 202] width 50 height 23
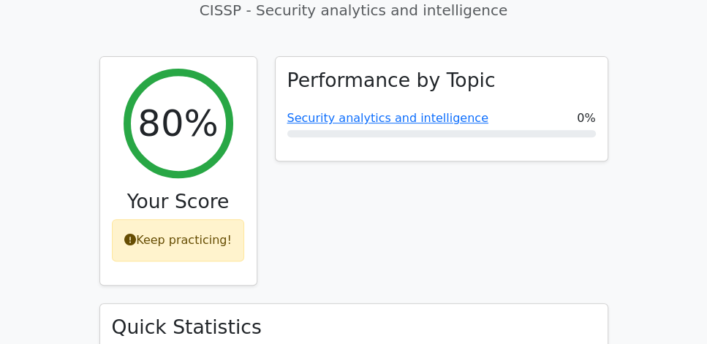
scroll to position [542, 0]
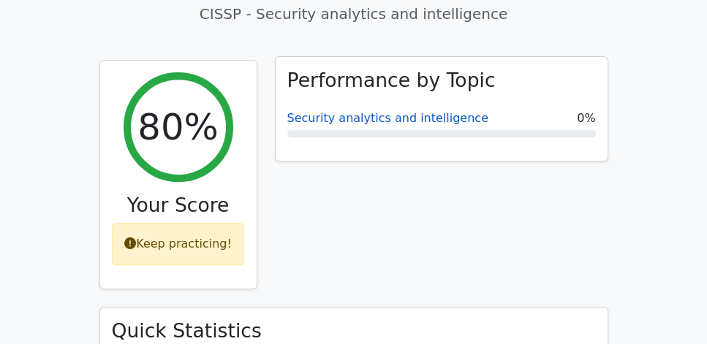
click at [349, 111] on link "Security analytics and intelligence" at bounding box center [387, 118] width 201 height 14
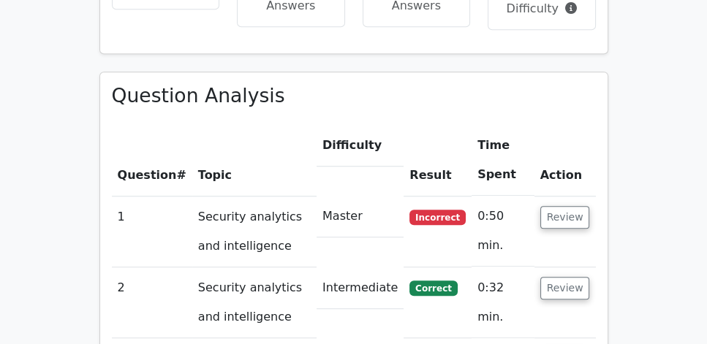
scroll to position [1002, 0]
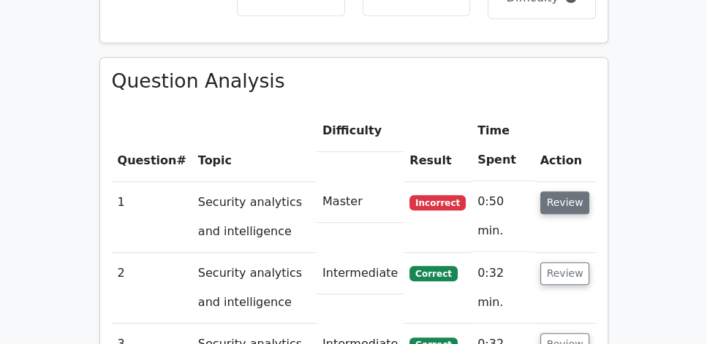
click at [566, 191] on button "Review" at bounding box center [565, 202] width 50 height 23
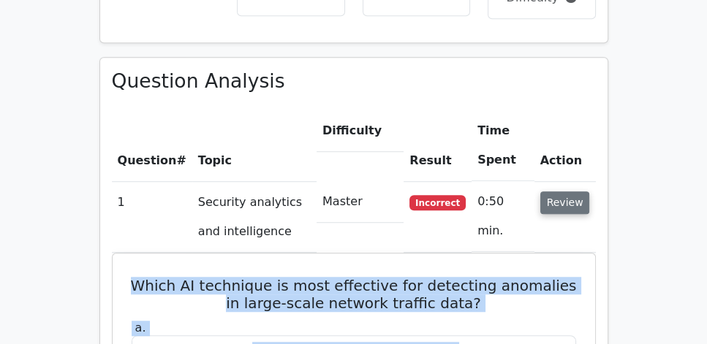
click at [566, 191] on button "Review" at bounding box center [565, 202] width 50 height 23
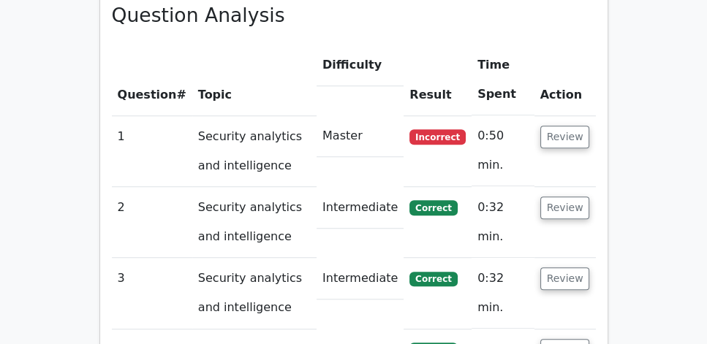
scroll to position [1085, 0]
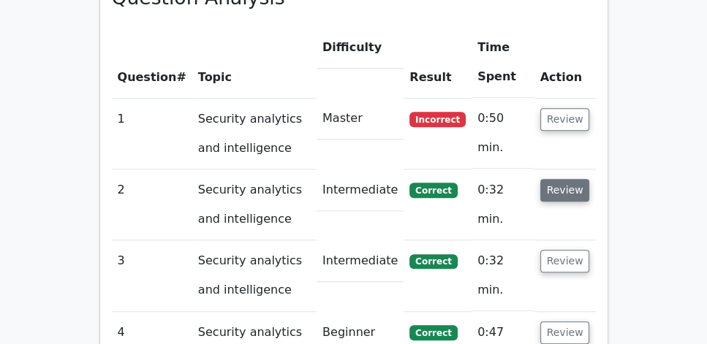
click at [566, 179] on button "Review" at bounding box center [565, 190] width 50 height 23
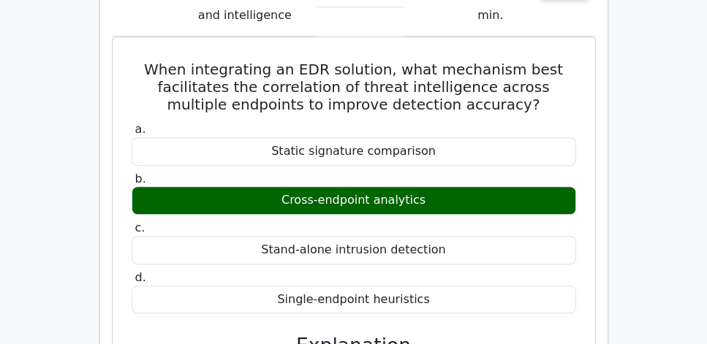
scroll to position [1294, 0]
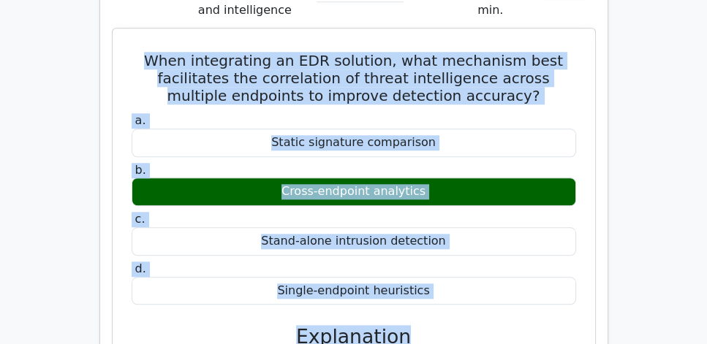
drag, startPoint x: 137, startPoint y: 15, endPoint x: 509, endPoint y: 270, distance: 450.6
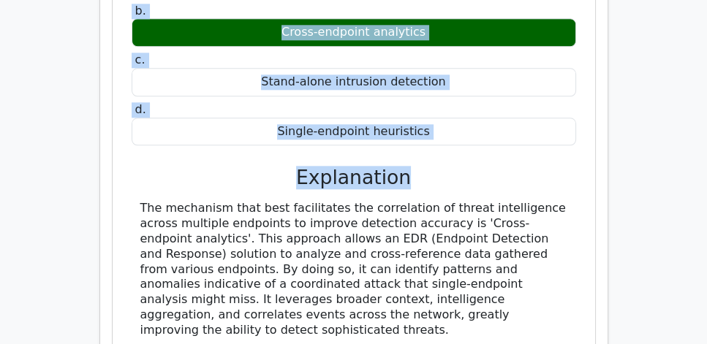
scroll to position [1462, 0]
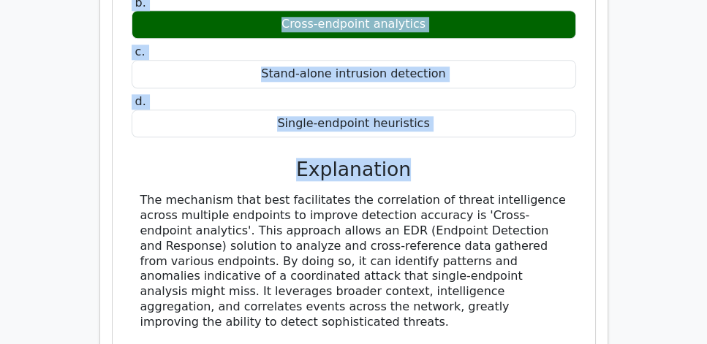
click at [538, 269] on div "The mechanism that best facilitates the correlation of threat intelligence acro…" at bounding box center [353, 345] width 427 height 304
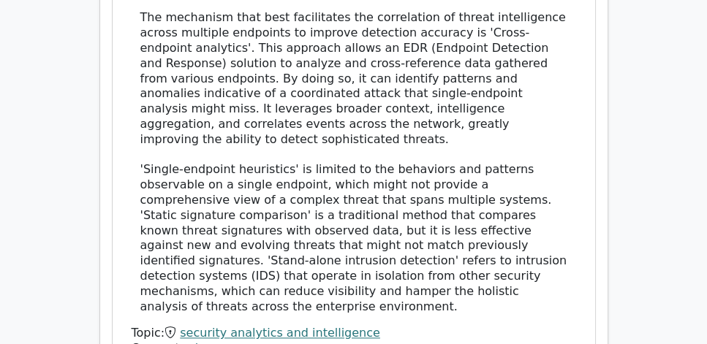
scroll to position [1670, 0]
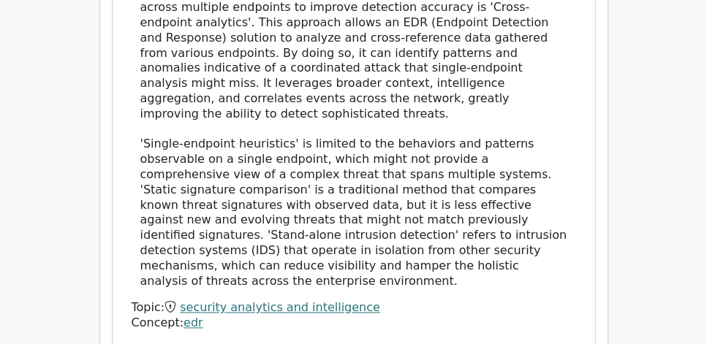
copy div "When integrating an EDR solution, what mechanism best facilitates the correlati…"
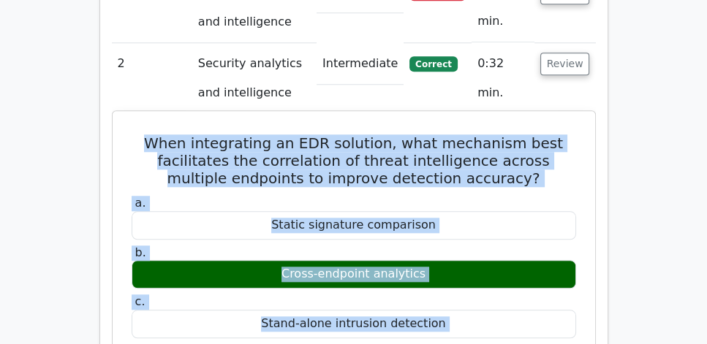
scroll to position [1211, 0]
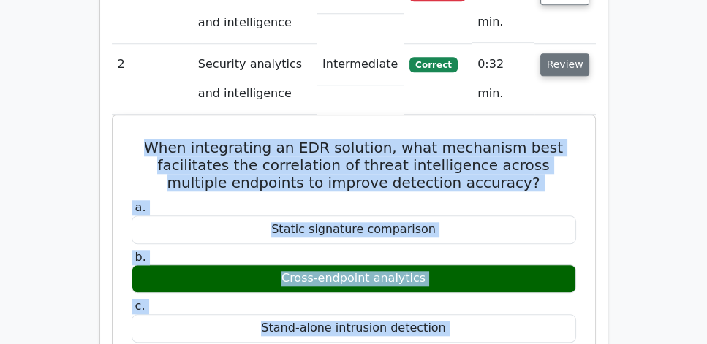
click at [573, 53] on button "Review" at bounding box center [565, 64] width 50 height 23
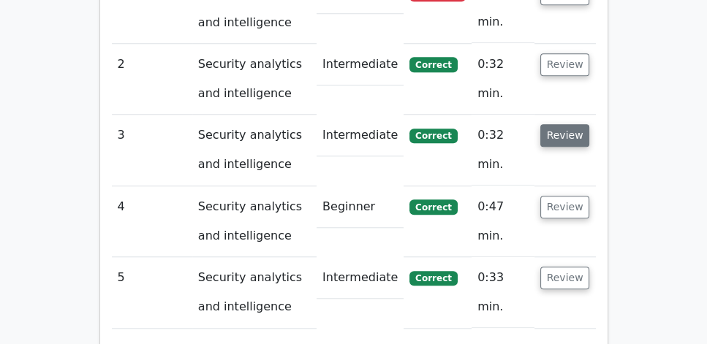
click at [577, 124] on button "Review" at bounding box center [565, 135] width 50 height 23
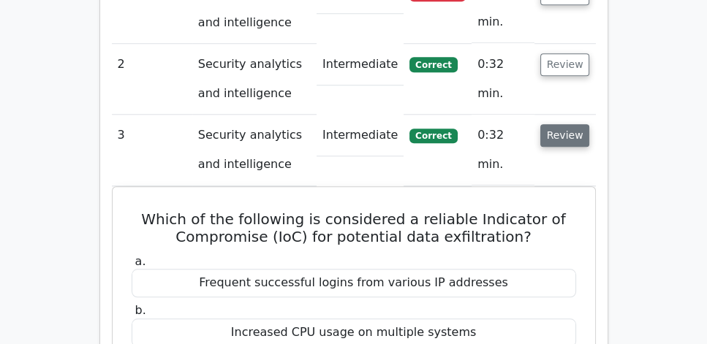
click at [575, 124] on button "Review" at bounding box center [565, 135] width 50 height 23
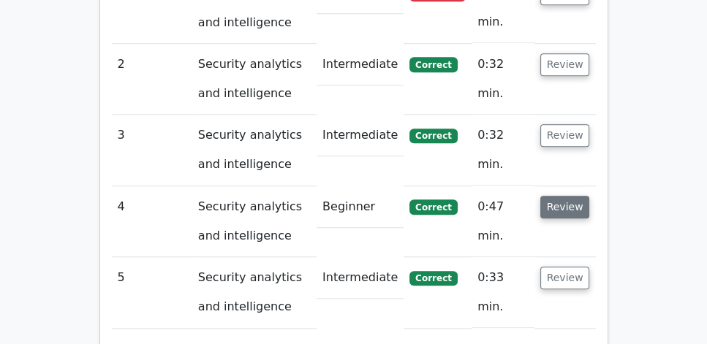
click at [568, 196] on button "Review" at bounding box center [565, 207] width 50 height 23
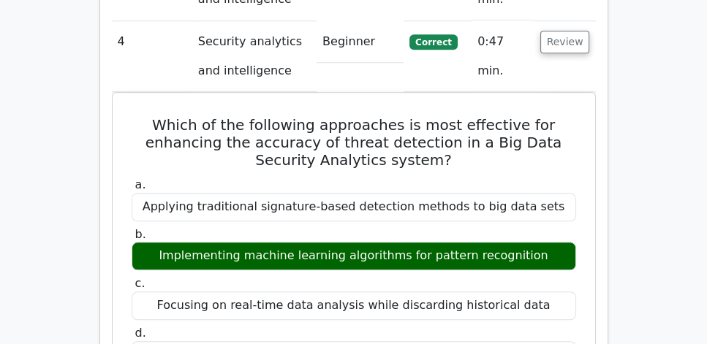
scroll to position [1378, 0]
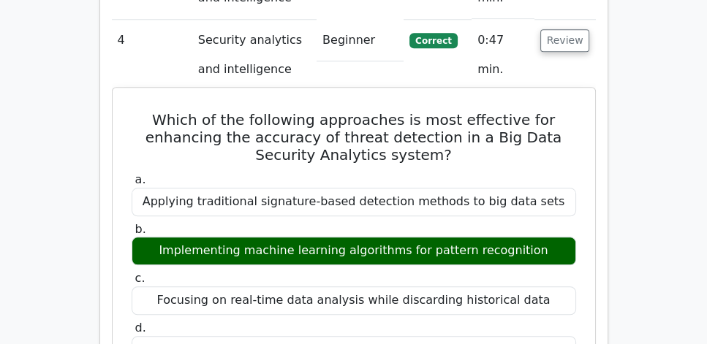
drag, startPoint x: 159, startPoint y: 75, endPoint x: 554, endPoint y: 311, distance: 460.5
copy div "Which of the following approaches is most effective for enhancing the accuracy …"
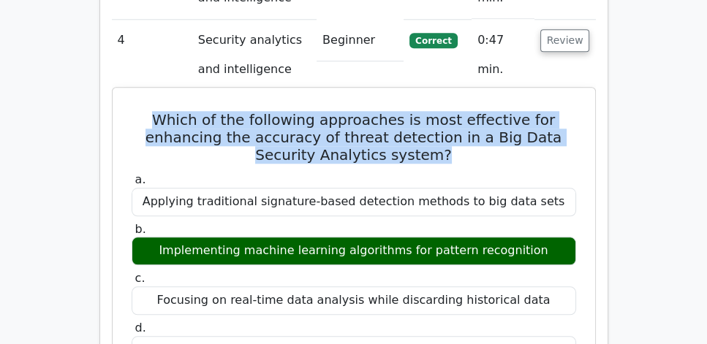
drag, startPoint x: 155, startPoint y: 80, endPoint x: 460, endPoint y: 113, distance: 307.2
click at [460, 113] on h5 "Which of the following approaches is most effective for enhancing the accuracy …" at bounding box center [353, 137] width 447 height 53
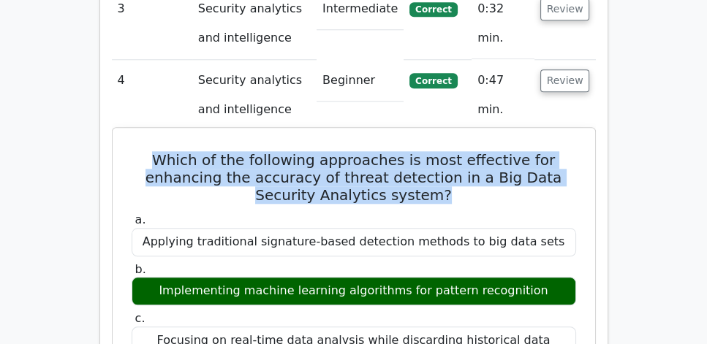
scroll to position [1336, 0]
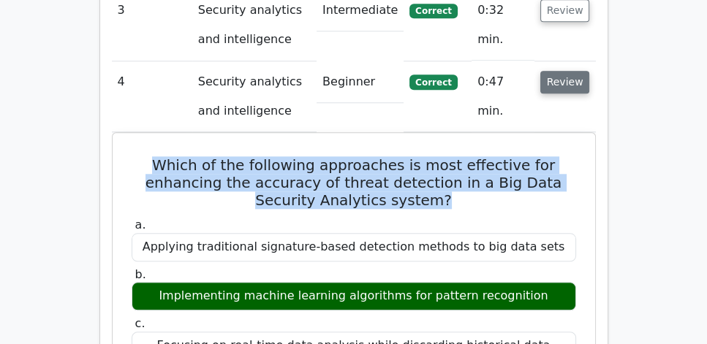
click at [580, 71] on button "Review" at bounding box center [565, 82] width 50 height 23
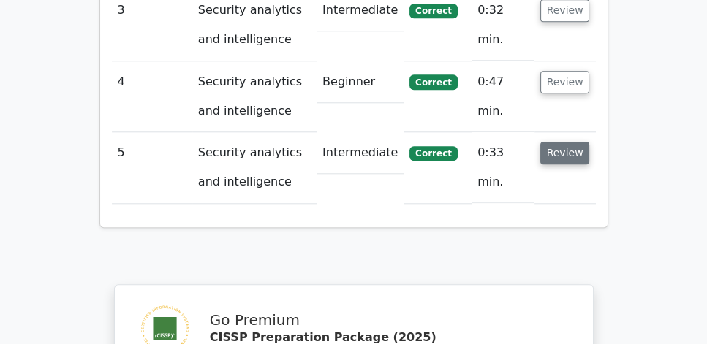
click at [564, 142] on button "Review" at bounding box center [565, 153] width 50 height 23
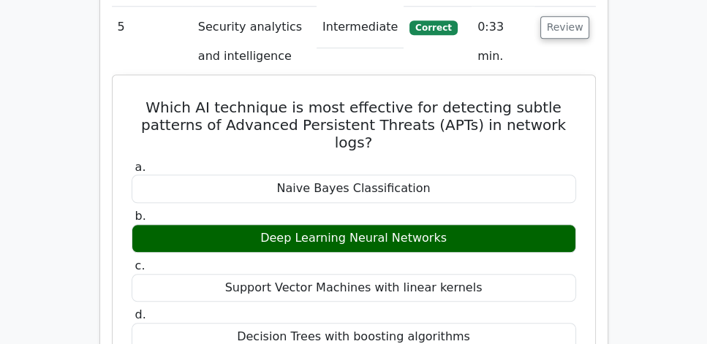
scroll to position [1462, 0]
drag, startPoint x: 150, startPoint y: 63, endPoint x: 465, endPoint y: 266, distance: 374.8
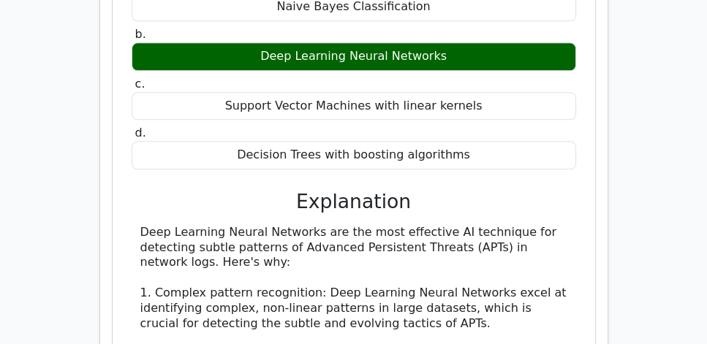
scroll to position [1545, 0]
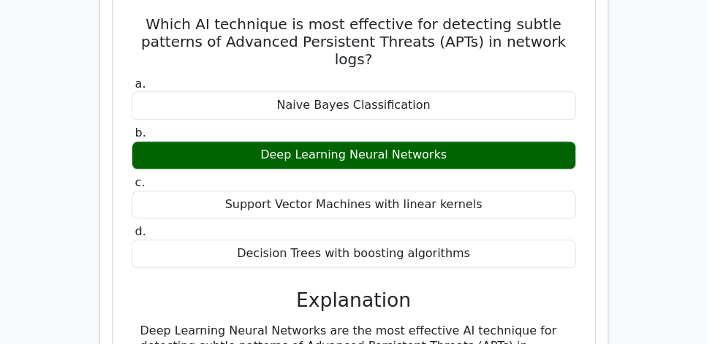
copy div "Which AI technique is most effective for detecting subtle patterns of Advanced …"
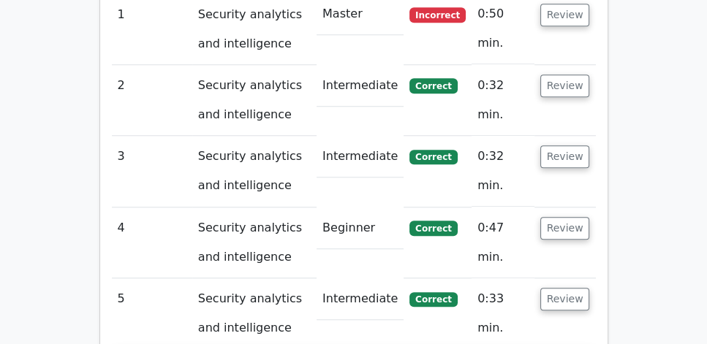
scroll to position [1211, 0]
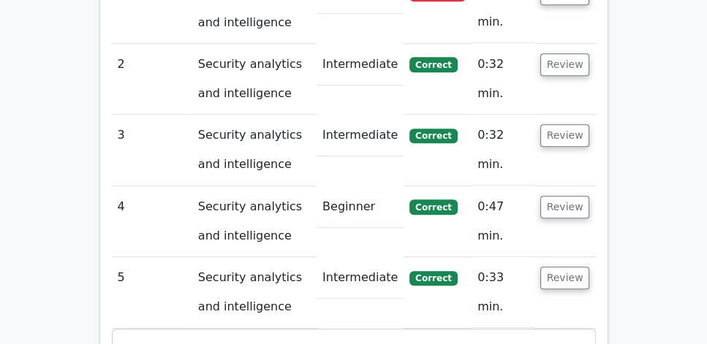
click at [584, 196] on button "Review" at bounding box center [565, 207] width 50 height 23
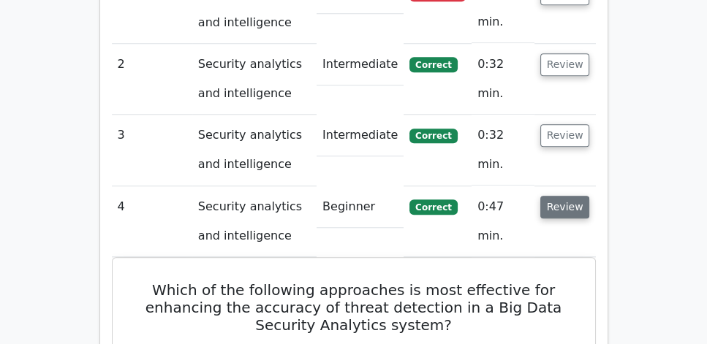
click at [576, 196] on button "Review" at bounding box center [565, 207] width 50 height 23
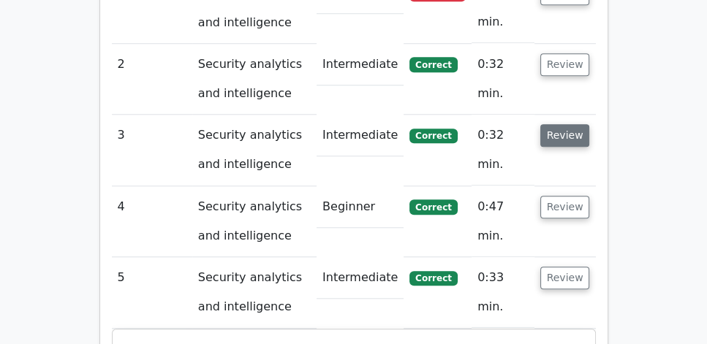
click at [567, 124] on button "Review" at bounding box center [565, 135] width 50 height 23
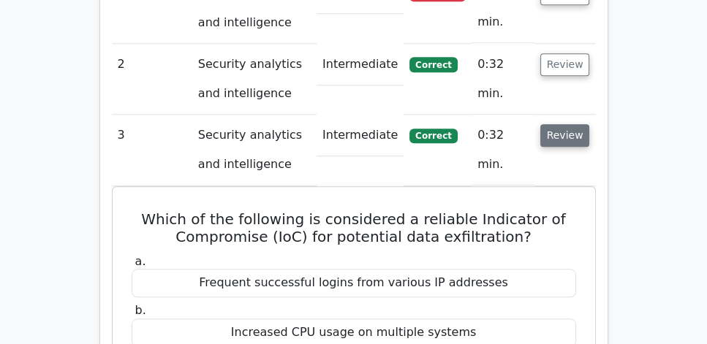
click at [567, 124] on button "Review" at bounding box center [565, 135] width 50 height 23
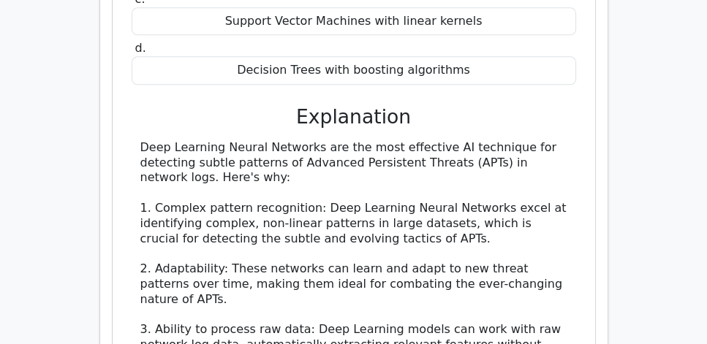
scroll to position [1754, 0]
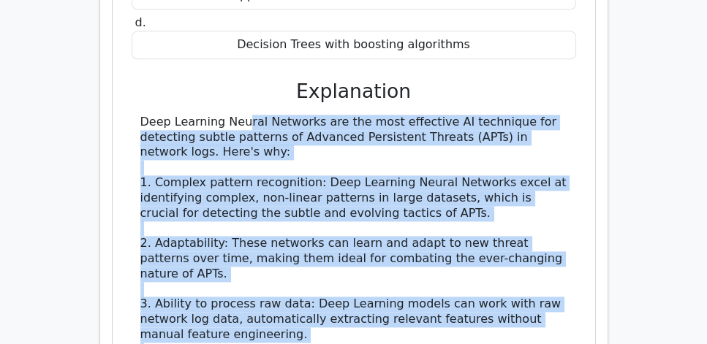
drag, startPoint x: 138, startPoint y: 56, endPoint x: 450, endPoint y: 319, distance: 408.6
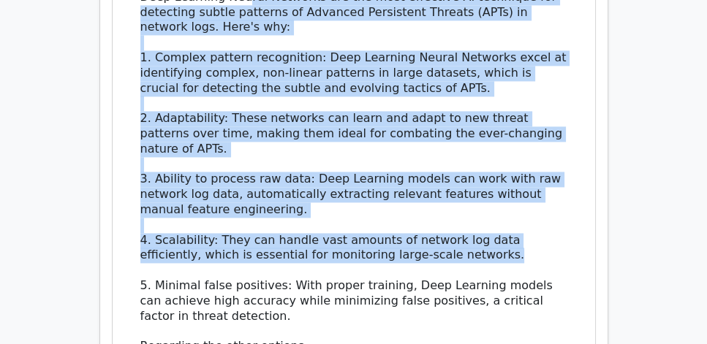
scroll to position [1879, 0]
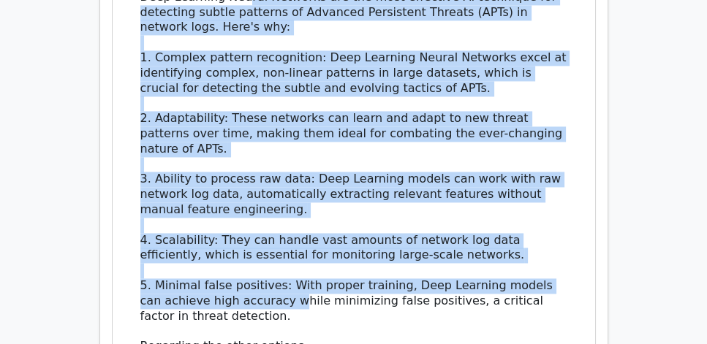
click at [276, 245] on div "Deep Learning Neural Networks are the most effective AI technique for detecting…" at bounding box center [353, 263] width 427 height 547
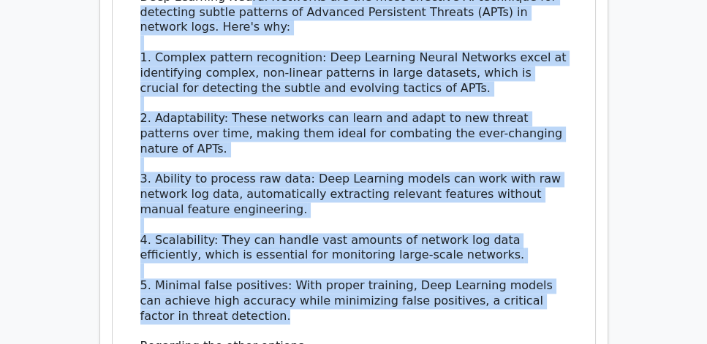
click at [275, 256] on div "Deep Learning Neural Networks are the most effective AI technique for detecting…" at bounding box center [353, 263] width 427 height 547
copy div "Deep Learning Neural Networks are the most effective AI technique for detecting…"
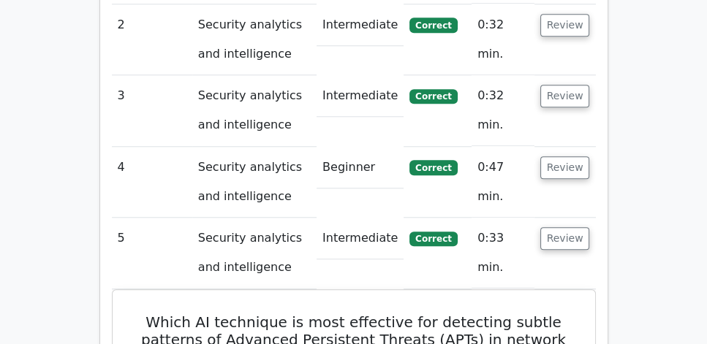
scroll to position [1294, 0]
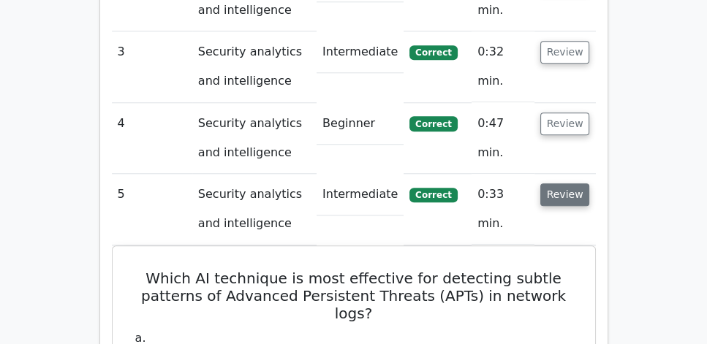
click at [561, 183] on button "Review" at bounding box center [565, 194] width 50 height 23
